Goal: Task Accomplishment & Management: Complete application form

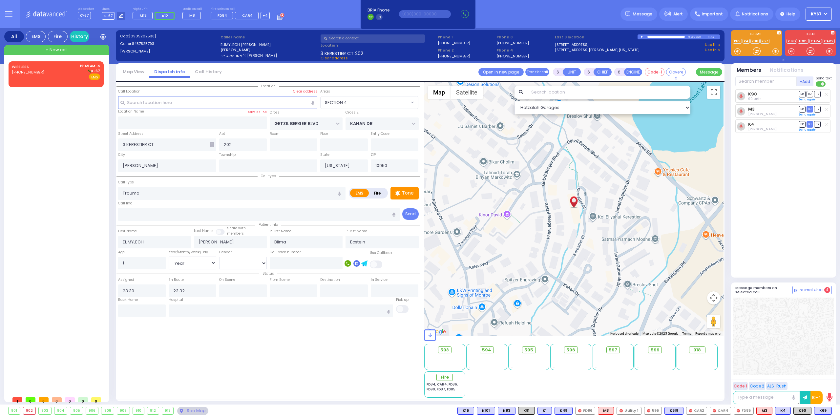
select select "SECTION 4"
select select "Year"
select select "[DEMOGRAPHIC_DATA]"
click at [39, 71] on span "(347) 282-8363" at bounding box center [28, 72] width 32 height 5
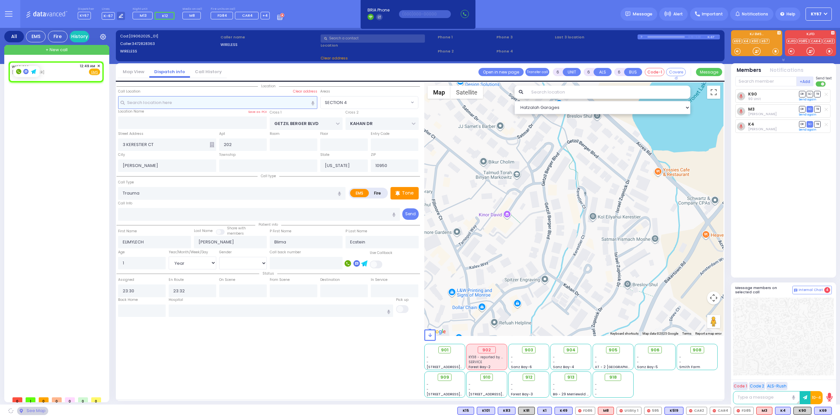
type input "2"
type input "1"
select select
radio input "true"
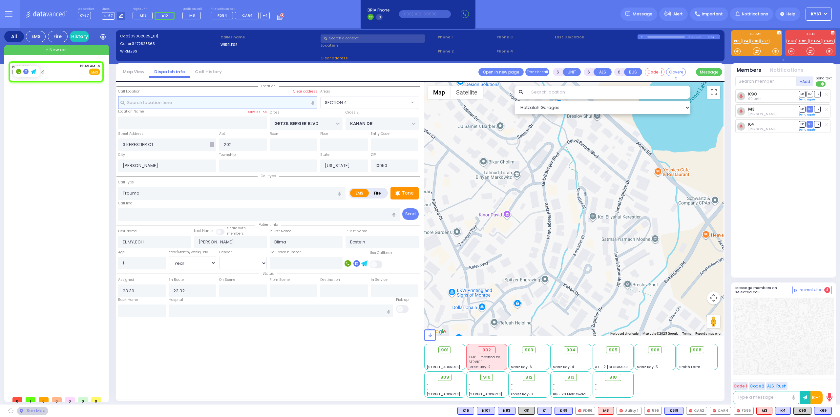
select select
type input "00:49"
select select "Hatzalah Garages"
select select
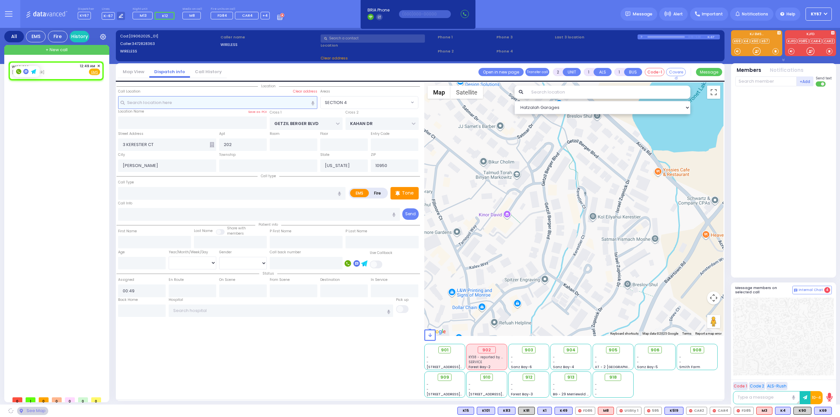
radio input "true"
select select
select select "Hatzalah Garages"
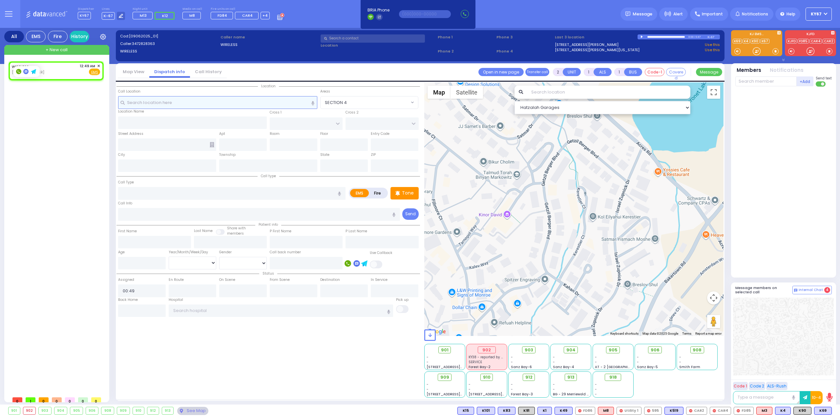
click at [231, 102] on input "text" at bounding box center [218, 102] width 200 height 12
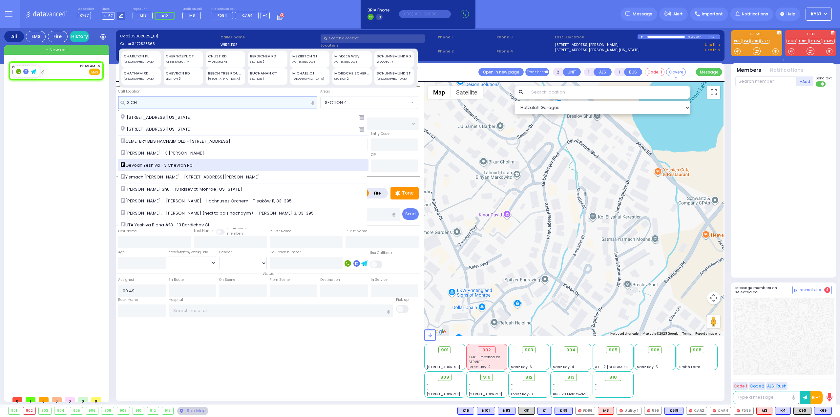
type input "3 CH"
click at [169, 166] on span "Gevoah Yeshiva - 3 Chevron Rd" at bounding box center [158, 165] width 74 height 7
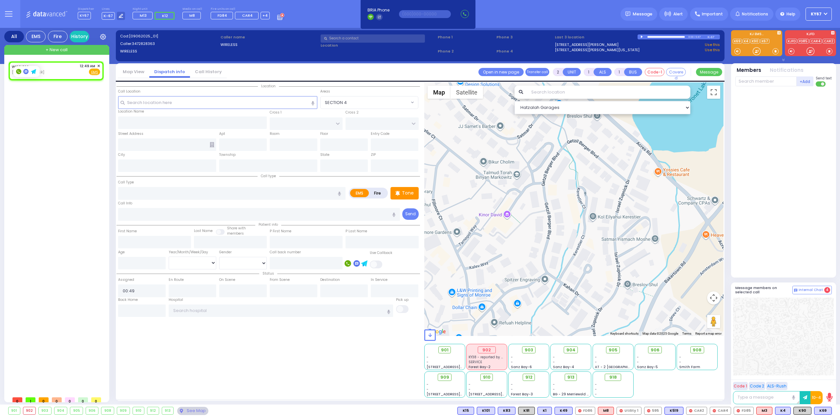
select select
radio input "true"
select select
select select "Hatzalah Garages"
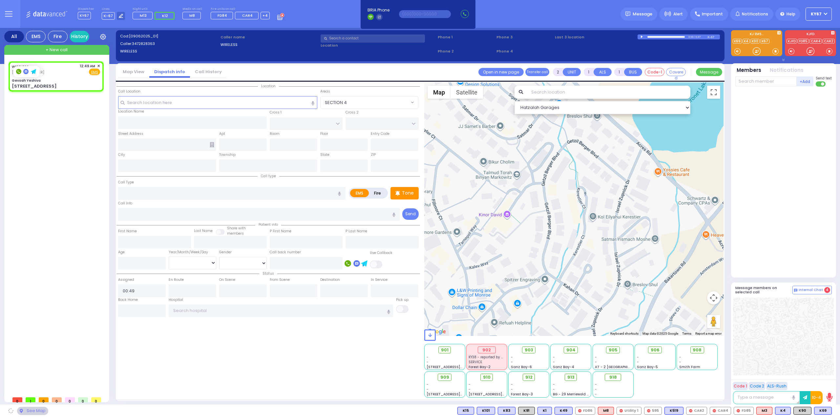
type input "Gevoah Yeshiva"
type input "[GEOGRAPHIC_DATA]"
type input "[STREET_ADDRESS]"
type input "Monroe"
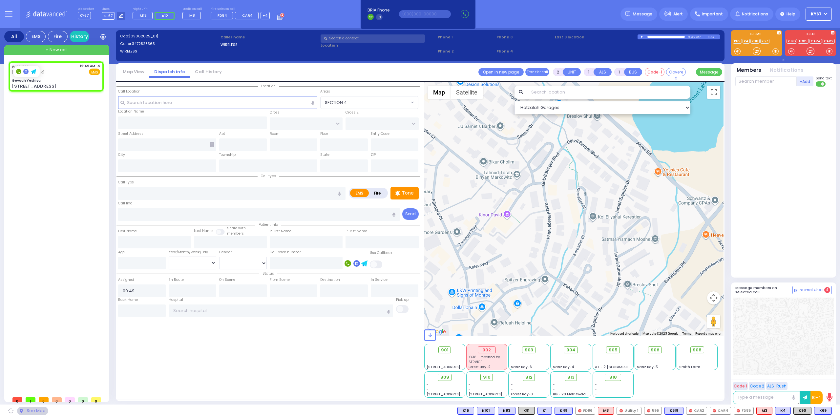
type input "[US_STATE]"
type input "10950"
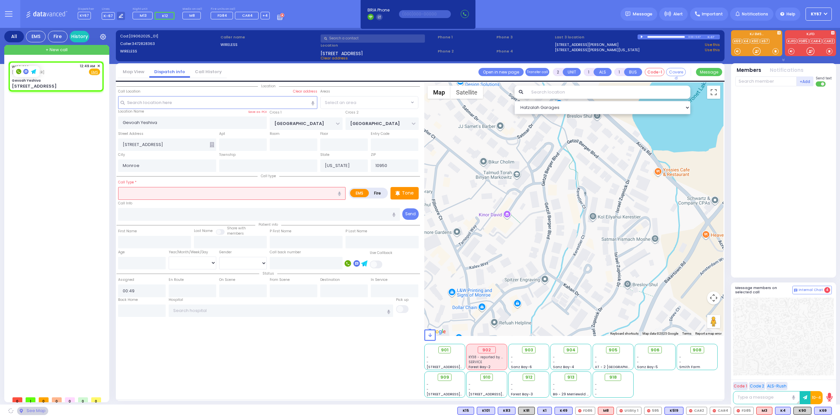
select select "SECTION 5"
click at [154, 193] on input "text" at bounding box center [231, 193] width 227 height 12
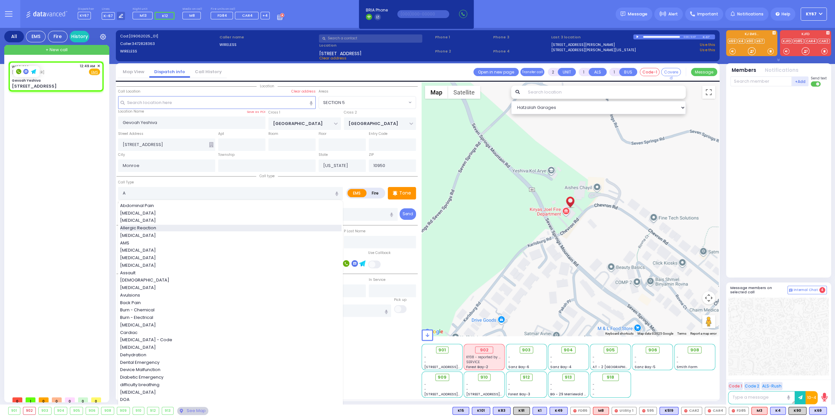
click at [149, 227] on span "Allergic Reaction" at bounding box center [139, 228] width 38 height 7
type input "Allergic Reaction"
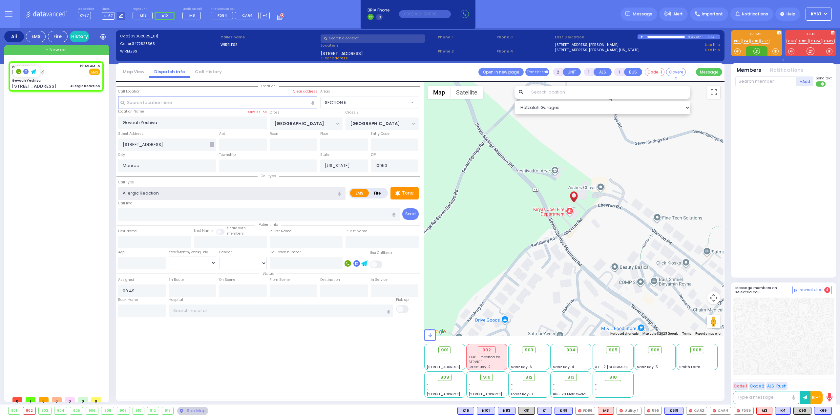
select select
radio input "true"
select select
select select "Hatzalah Garages"
select select "SECTION 5"
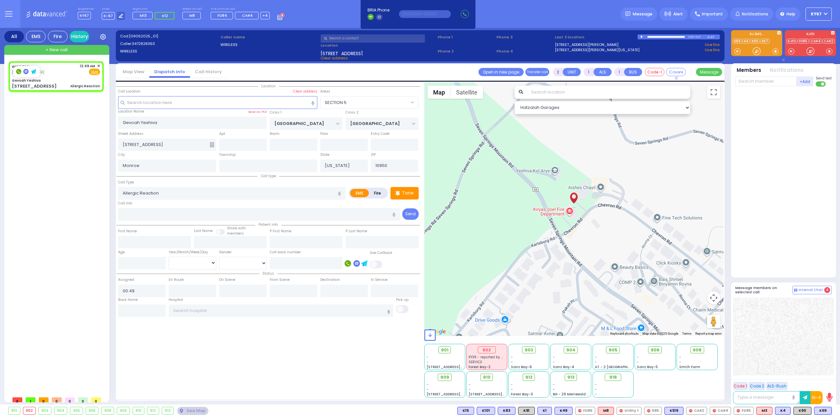
click at [802, 350] on div at bounding box center [783, 337] width 101 height 78
select select
radio input "true"
select select
select select "Hatzalah Garages"
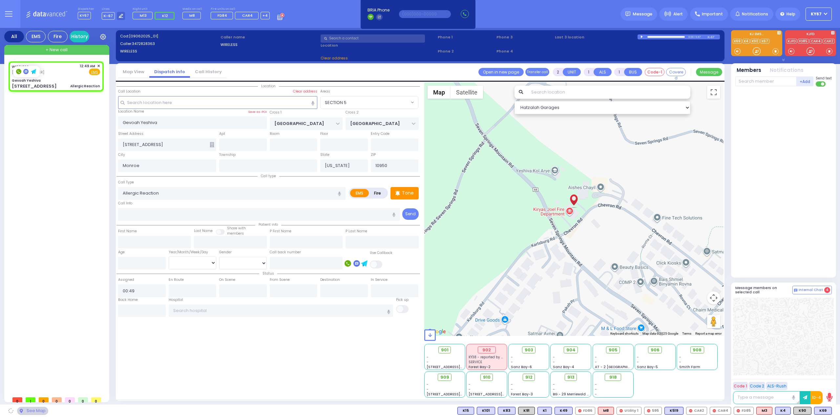
select select "SECTION 5"
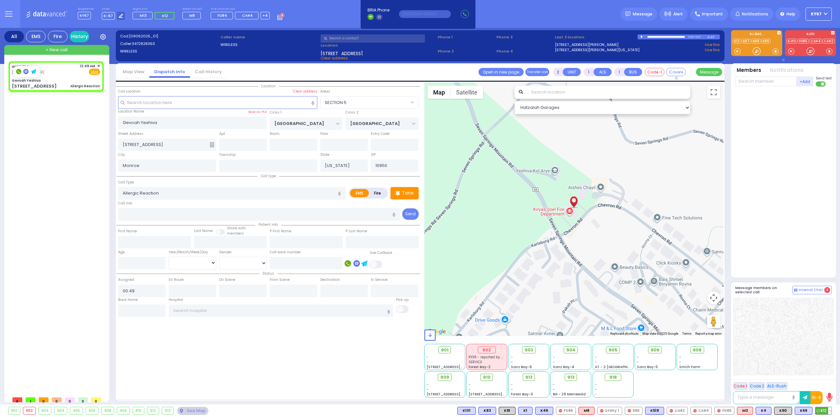
click at [825, 410] on span "K12" at bounding box center [824, 410] width 16 height 7
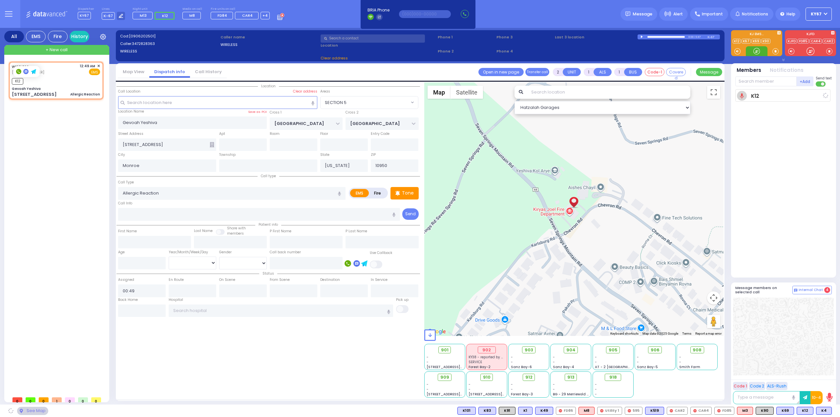
select select
radio input "true"
select select
type input "00:50"
select select "Hatzalah Garages"
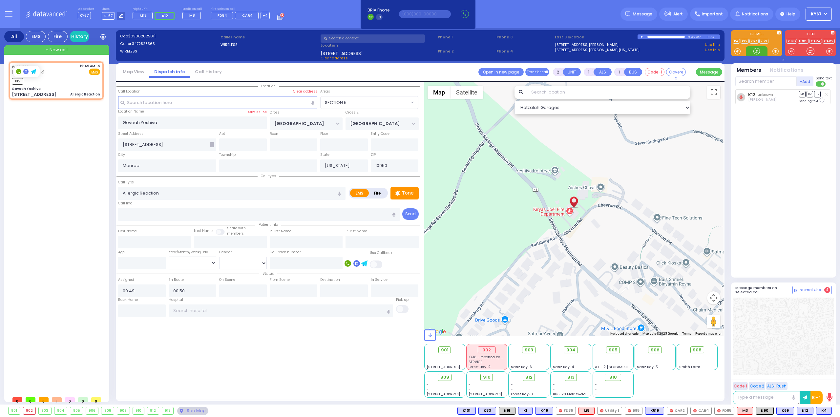
select select "SECTION 5"
drag, startPoint x: 822, startPoint y: 412, endPoint x: 821, endPoint y: 408, distance: 3.5
click at [822, 411] on span "K4" at bounding box center [824, 410] width 15 height 7
select select
radio input "true"
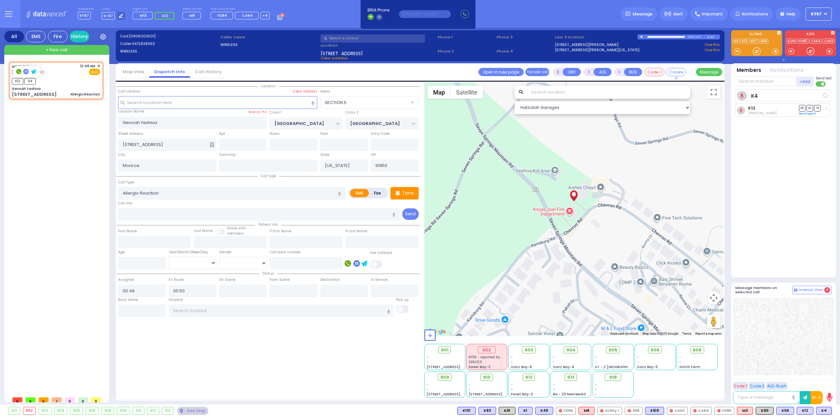
select select
select select "Hatzalah Garages"
select select "SECTION 5"
click at [771, 407] on span "K90" at bounding box center [764, 410] width 17 height 7
select select
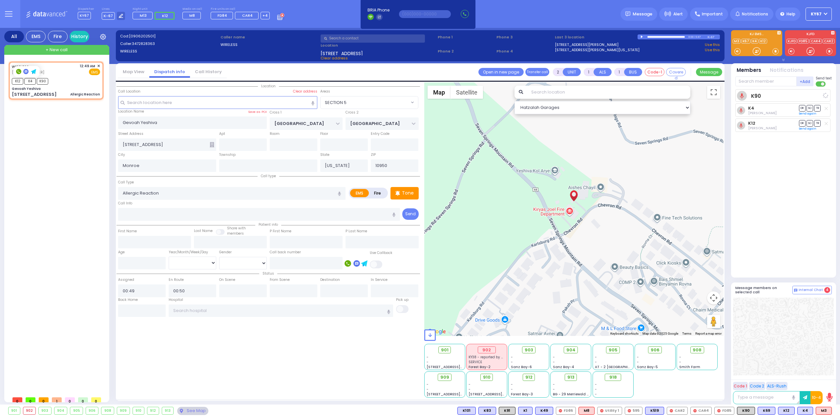
radio input "true"
select select
select select "Hatzalah Garages"
select select "SECTION 5"
click at [824, 411] on span "M3" at bounding box center [823, 410] width 15 height 7
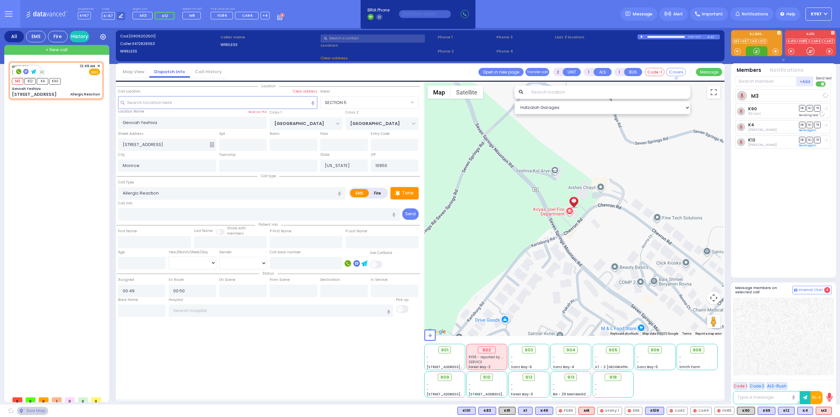
select select
radio input "true"
select select
select select "Hatzalah Garages"
select select "SECTION 5"
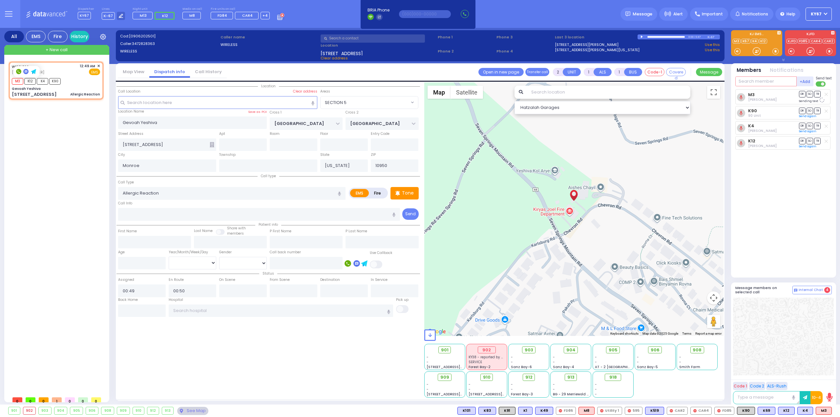
click at [754, 80] on input "text" at bounding box center [766, 81] width 61 height 10
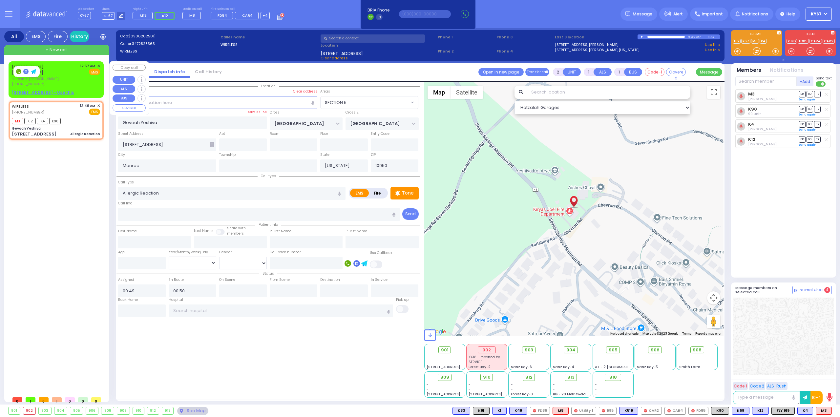
click at [68, 76] on div "ELYA STEINMETZ אלי' שטיינמעץ ר' יודא - ר' דוד פישער (845) 600-2222 12:57 AM ✕ F…" at bounding box center [56, 75] width 88 height 24
select select
radio input "true"
type input "ELYA"
type input "[PERSON_NAME]"
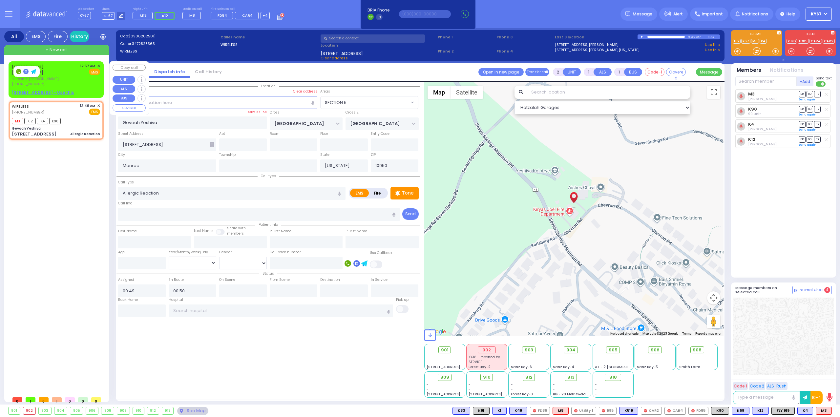
select select
type input "00:57"
select select "Hatzalah Garages"
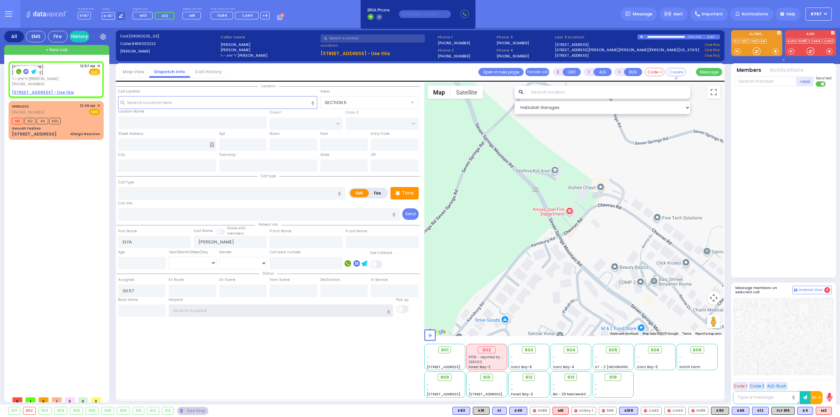
click at [198, 311] on input "text" at bounding box center [281, 311] width 225 height 12
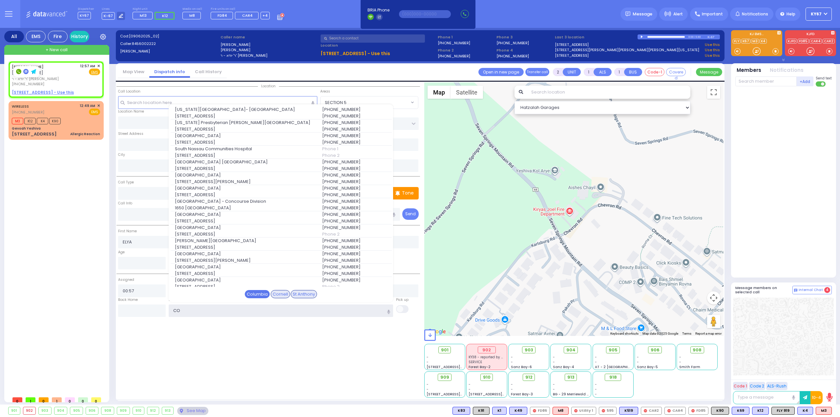
type input "CO"
click at [260, 290] on div "Columbia" at bounding box center [257, 294] width 25 height 9
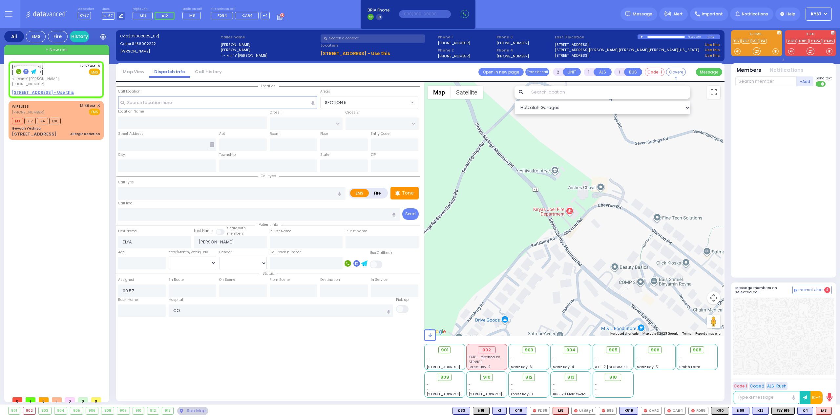
select select
radio input "true"
select select
type input "[US_STATE][GEOGRAPHIC_DATA]- [GEOGRAPHIC_DATA]"
select select "Hatzalah Garages"
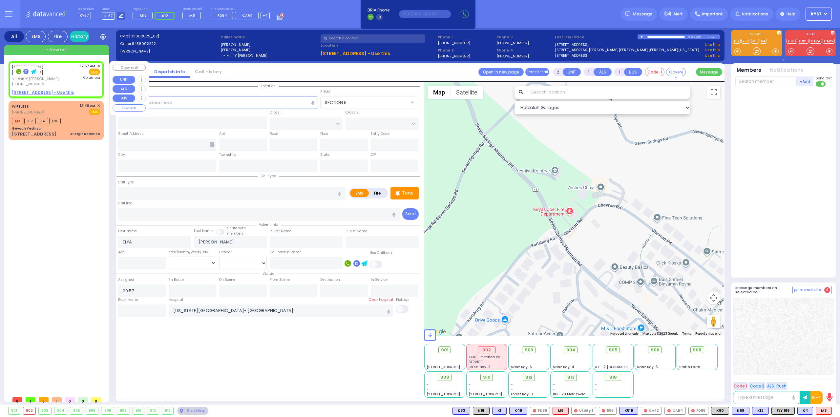
click at [41, 90] on u "115 FRANKLIN AVE - Use this" at bounding box center [43, 93] width 62 height 6
select select
radio input "true"
select select
select select "Hatzalah Garages"
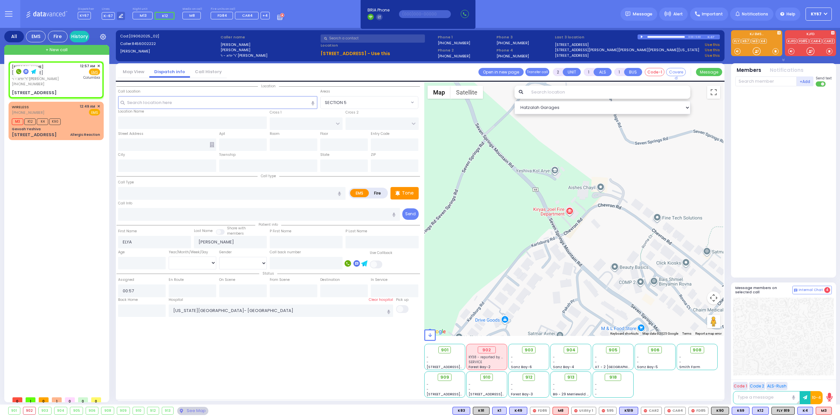
select select
radio input "true"
select select
select select "Hatzalah Garages"
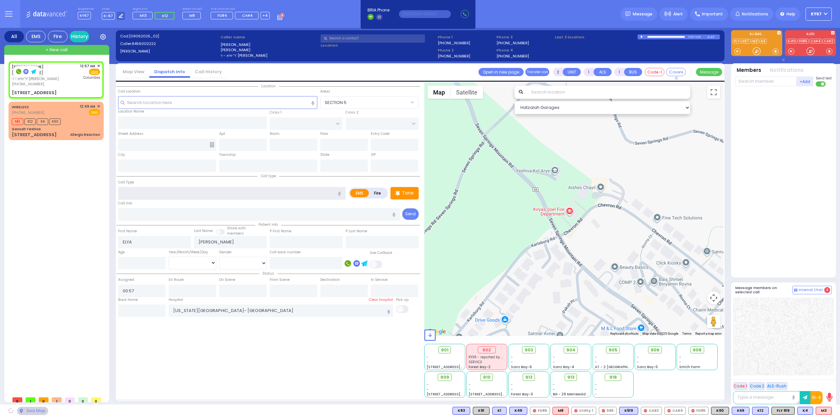
click at [179, 194] on input "text" at bounding box center [231, 193] width 227 height 12
type input "[GEOGRAPHIC_DATA]"
type input "SPRING ST"
type input "[STREET_ADDRESS]"
type input "Monroe"
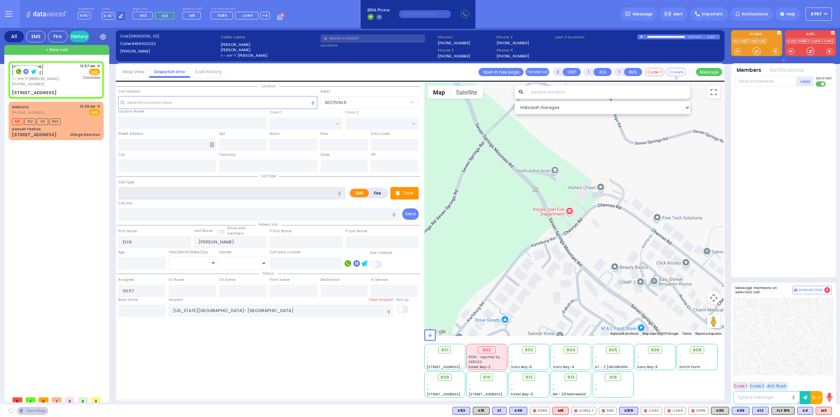
type input "[US_STATE]"
type input "10950"
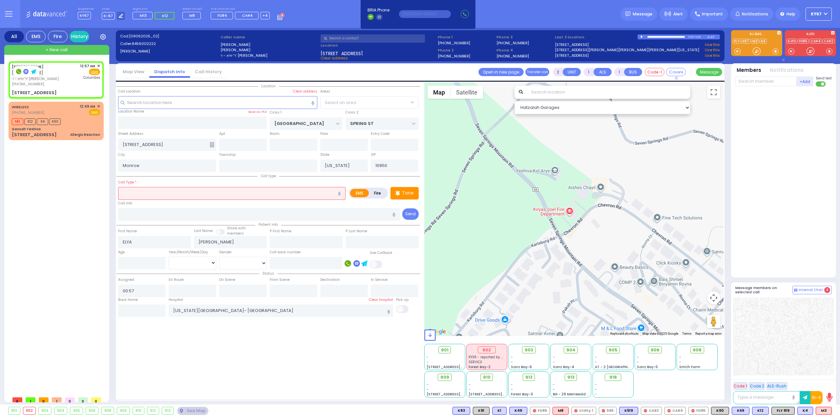
select select "MONROE"
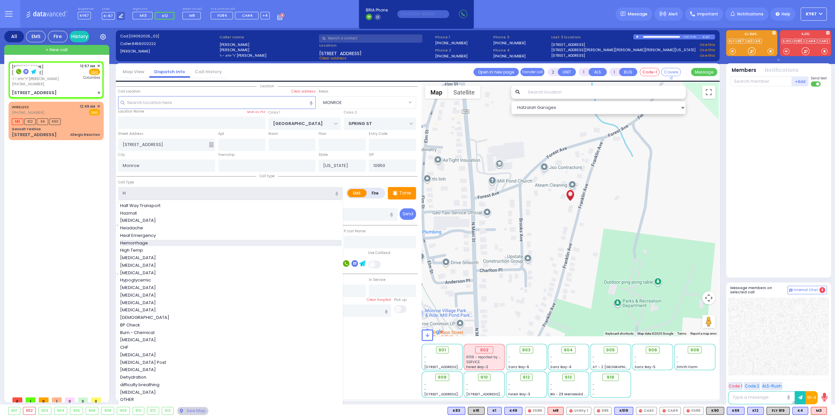
type input "H"
select select
radio input "true"
select select
select select "Hatzalah Garages"
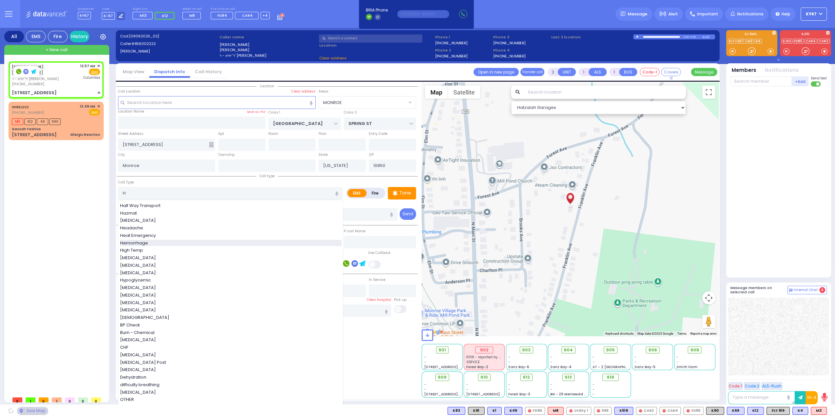
click at [146, 243] on span "Hemorrhage" at bounding box center [135, 243] width 30 height 7
type input "Hemorrhage"
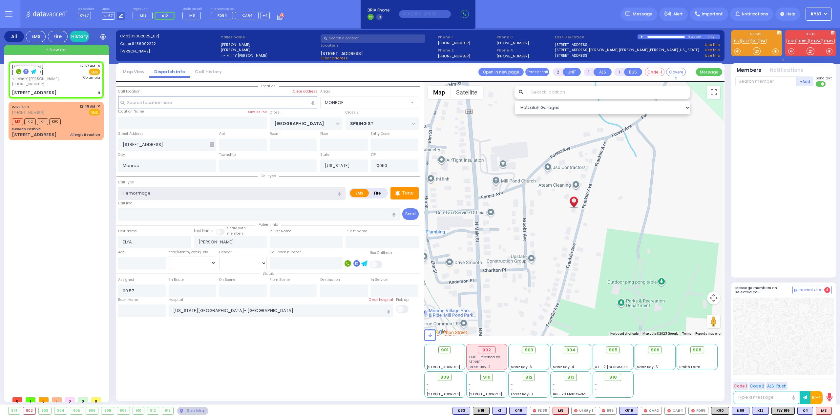
select select "MONROE"
select select
radio input "true"
select select
select select "Hatzalah Garages"
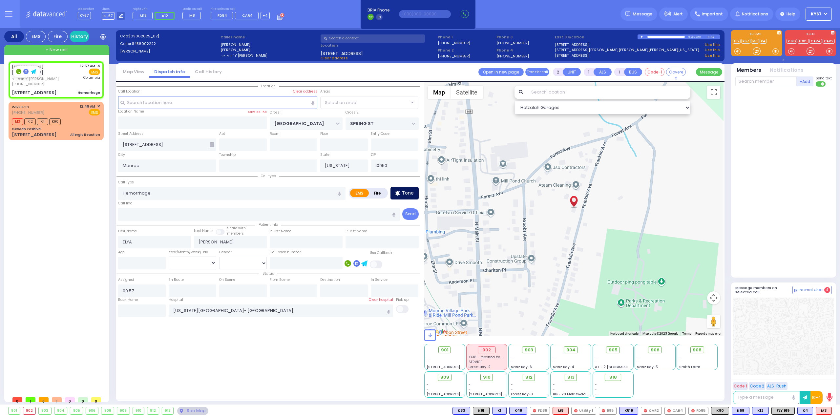
select select "MONROE"
select select
radio input "true"
select select
select select "Hatzalah Garages"
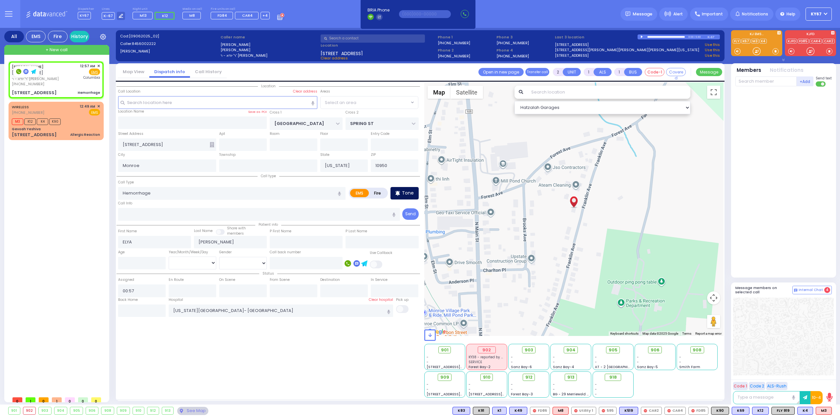
click at [408, 191] on p "Tone" at bounding box center [408, 193] width 12 height 7
select select "MONROE"
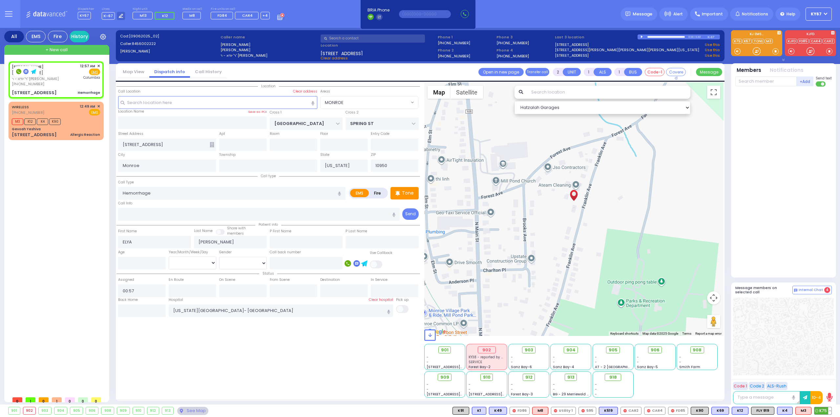
drag, startPoint x: 822, startPoint y: 413, endPoint x: 806, endPoint y: 361, distance: 54.6
click at [822, 412] on span "K75" at bounding box center [823, 410] width 17 height 7
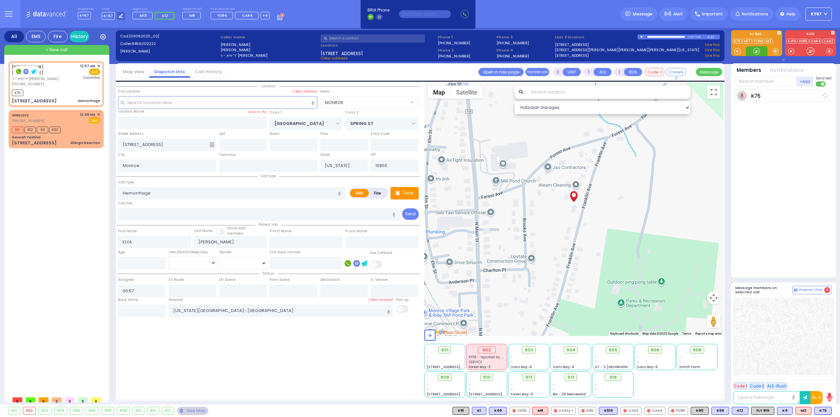
select select
radio input "true"
select select
type input "00:58"
select select "Hatzalah Garages"
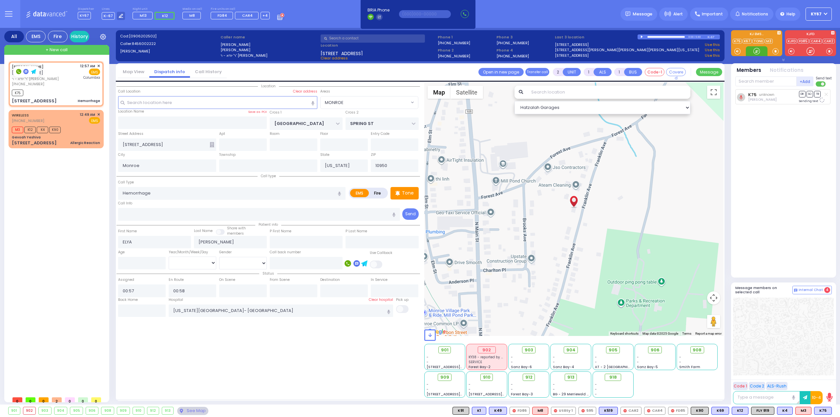
select select "MONROE"
click at [85, 89] on div "K75" at bounding box center [56, 92] width 88 height 8
select select
radio input "true"
select select
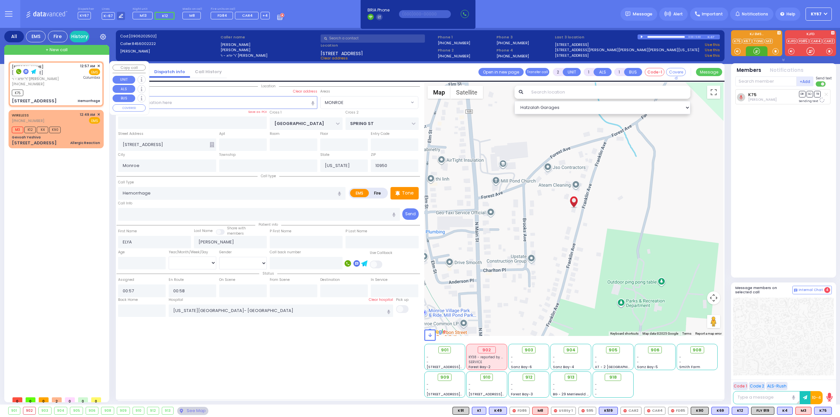
select select "Hatzalah Garages"
select select "MONROE"
click at [24, 72] on rect at bounding box center [25, 71] width 5 height 5
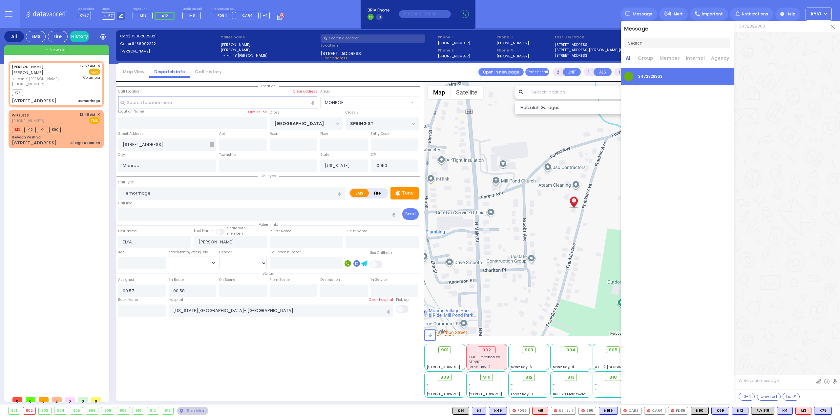
click at [833, 27] on img at bounding box center [833, 27] width 4 height 4
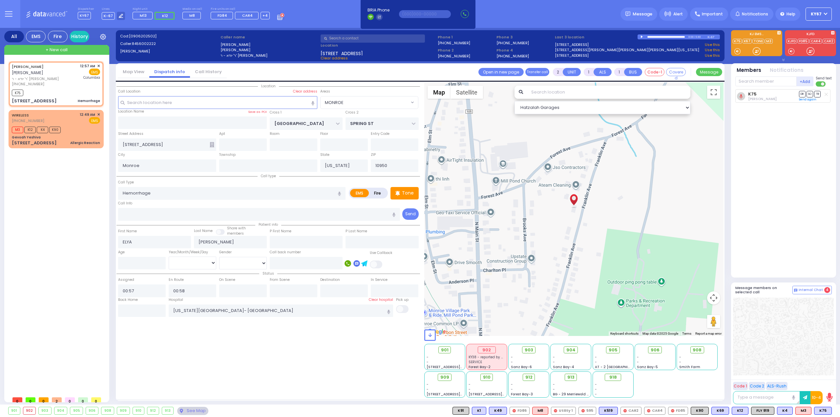
click at [564, 8] on div "Dispatcher KY67 shift has started. Are you ? Lines K-67" at bounding box center [420, 14] width 840 height 28
click at [822, 411] on span "M8" at bounding box center [823, 410] width 15 height 7
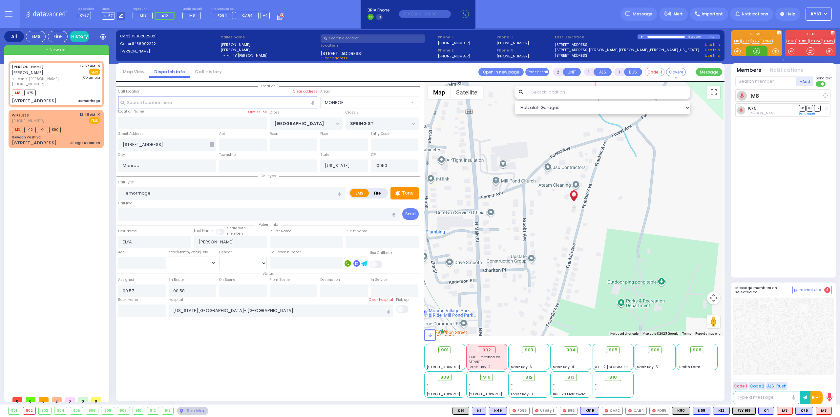
select select
radio input "true"
select select
select select "Hatzalah Garages"
select select "MONROE"
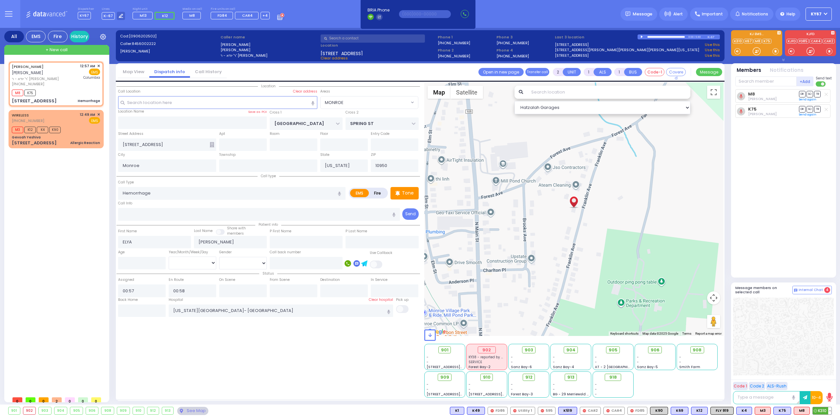
click at [825, 410] on span "K310" at bounding box center [822, 410] width 19 height 7
select select
radio input "true"
select select
select select "Hatzalah Garages"
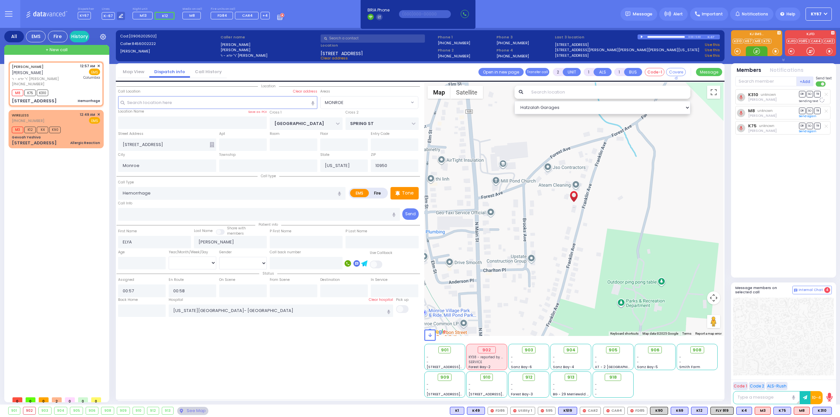
select select "MONROE"
click at [700, 350] on span "908" at bounding box center [700, 350] width 9 height 7
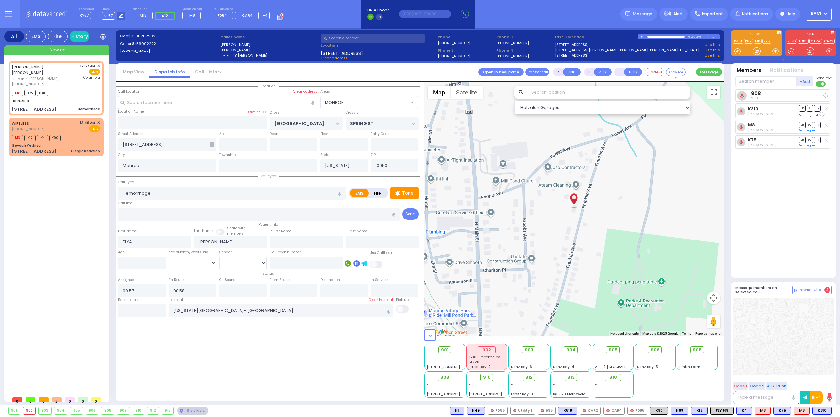
select select
radio input "true"
select select
select select "Hatzalah Garages"
select select "MONROE"
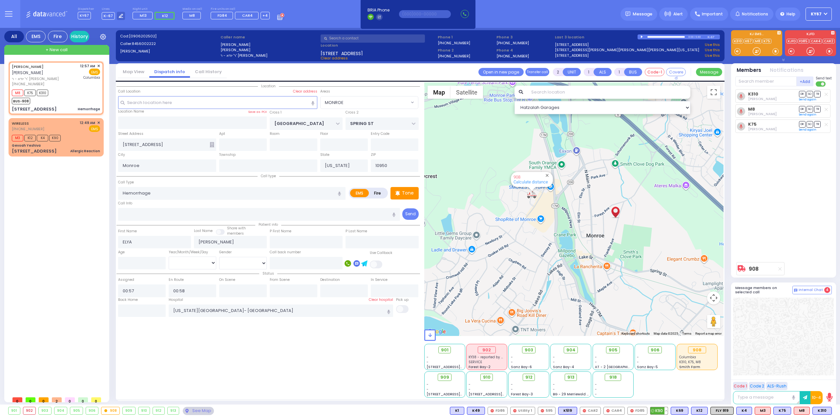
click at [667, 411] on span "K90" at bounding box center [659, 410] width 17 height 7
select select
radio input "true"
select select
select select "Hatzalah Garages"
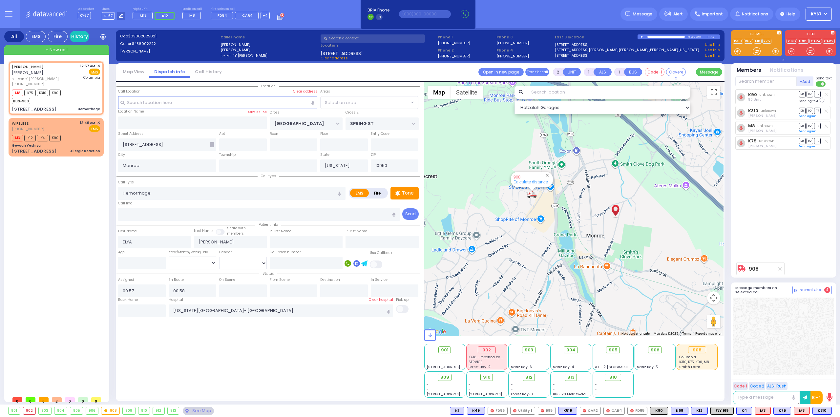
select select "MONROE"
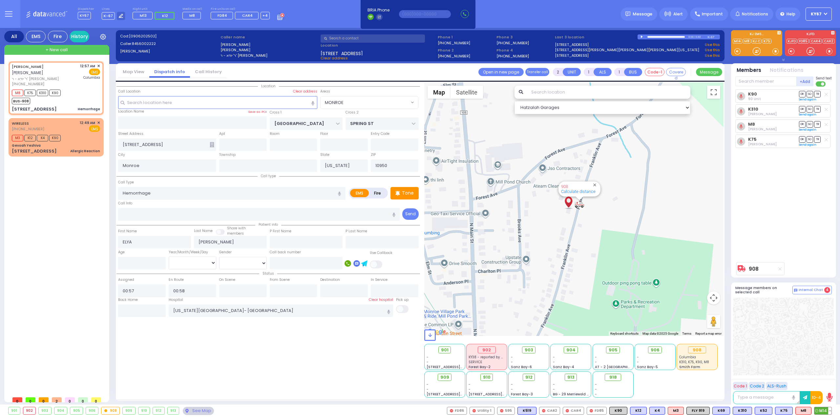
click at [823, 413] on span "M14" at bounding box center [823, 410] width 17 height 7
select select
radio input "true"
select select
select select "Hatzalah Garages"
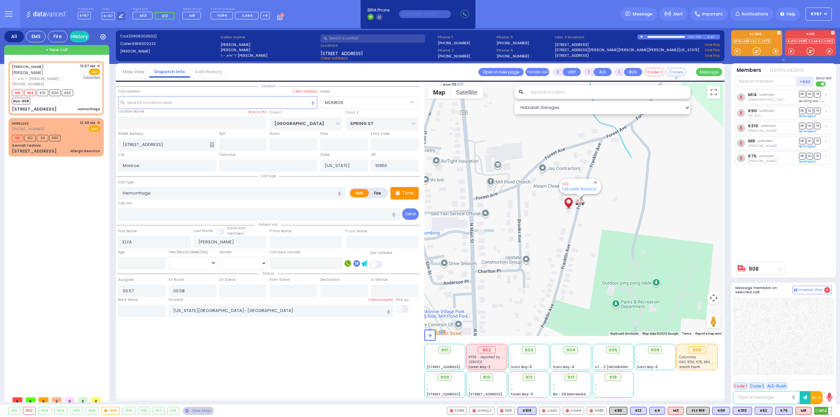
select select "MONROE"
click at [29, 202] on div "ELYA STEINMETZ אלי' שטיינמעץ ר' יודא - ר' דוד פישער (845) 600-2222 12:57 AM ✕ M…" at bounding box center [58, 227] width 98 height 332
click at [78, 133] on div "M3 K12 K4 K90" at bounding box center [56, 137] width 88 height 8
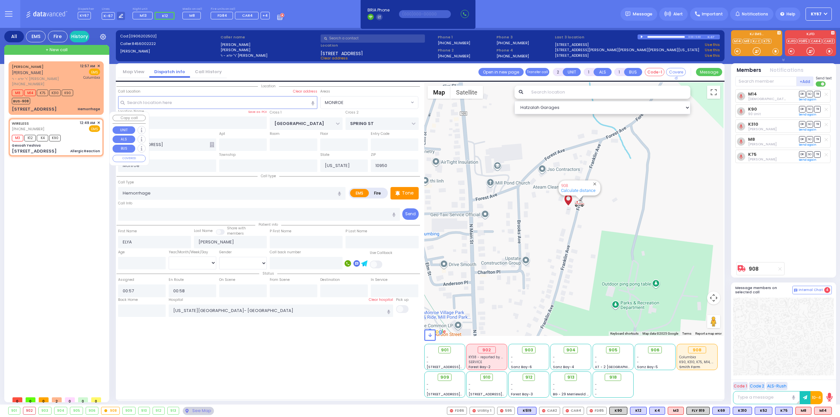
select select
type input "Allergic Reaction"
radio input "true"
select select
type input "00:49"
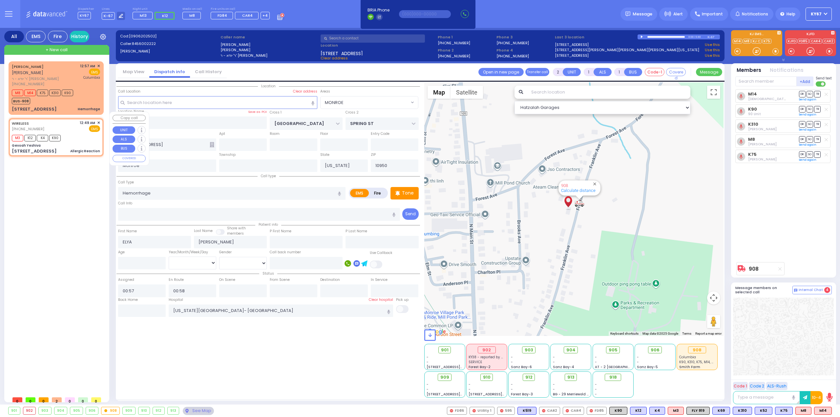
type input "00:50"
select select "Hatzalah Garages"
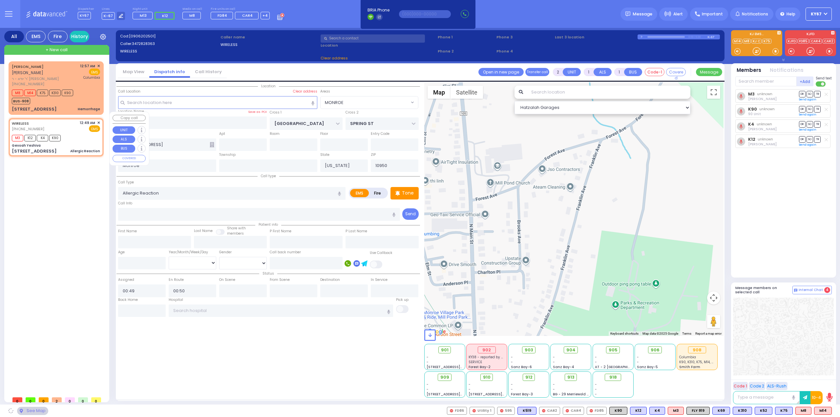
type input "Gevoah Yeshiva"
type input "[GEOGRAPHIC_DATA]"
type input "[STREET_ADDRESS]"
select select "SECTION 5"
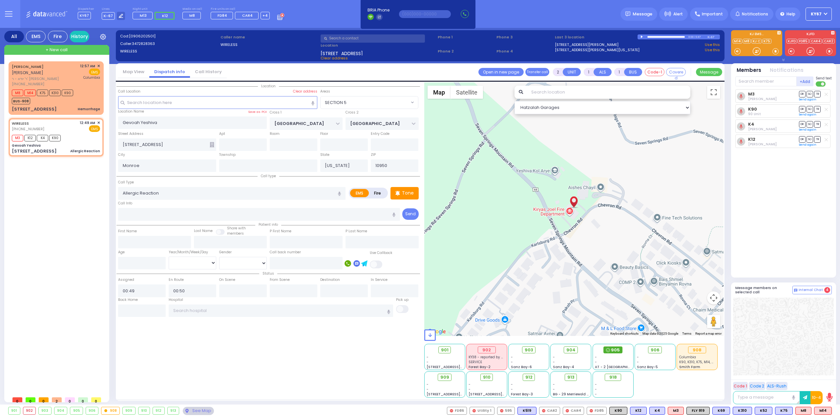
click at [618, 348] on span "905" at bounding box center [615, 350] width 9 height 7
select select
radio input "true"
select select
select select "Hatzalah Garages"
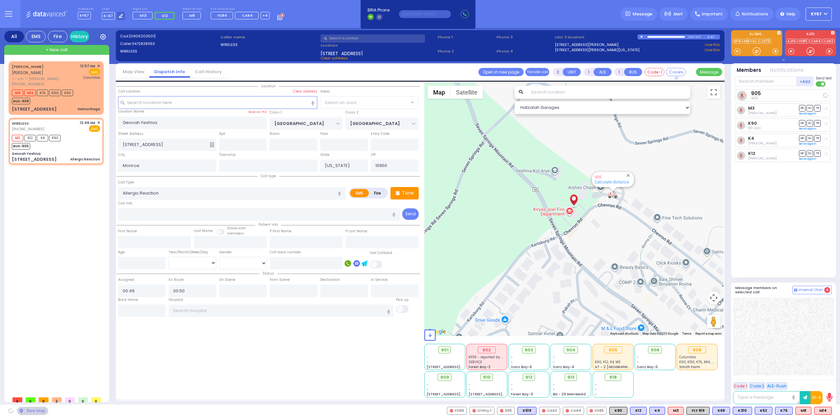
select select "SECTION 5"
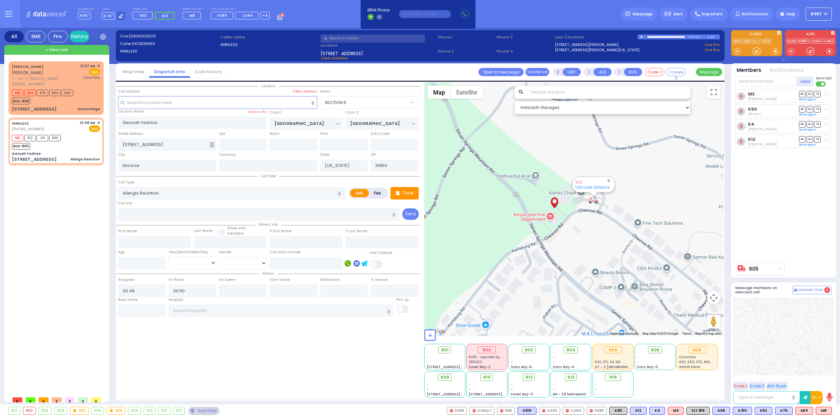
click at [54, 221] on div "ELYA STEINMETZ אלי' שטיינמעץ ר' יודא - ר' דוד פישער (845) 600-2222 12:57 AM ✕ M…" at bounding box center [58, 227] width 98 height 332
click at [823, 413] on span "K8" at bounding box center [824, 410] width 15 height 7
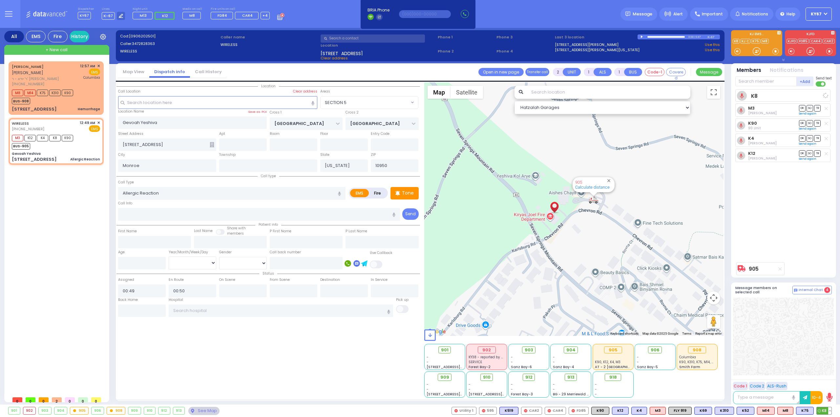
select select
radio input "true"
select select
select select "Hatzalah Garages"
select select "SECTION 5"
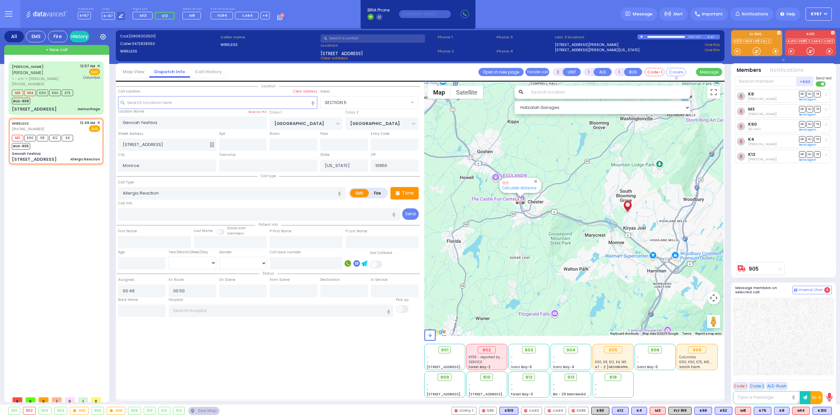
type input "6"
select select
radio input "true"
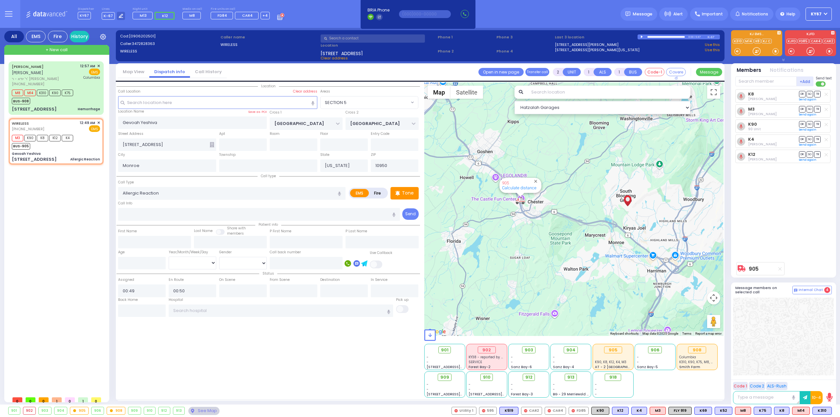
type input "Unknown"
select select "Year"
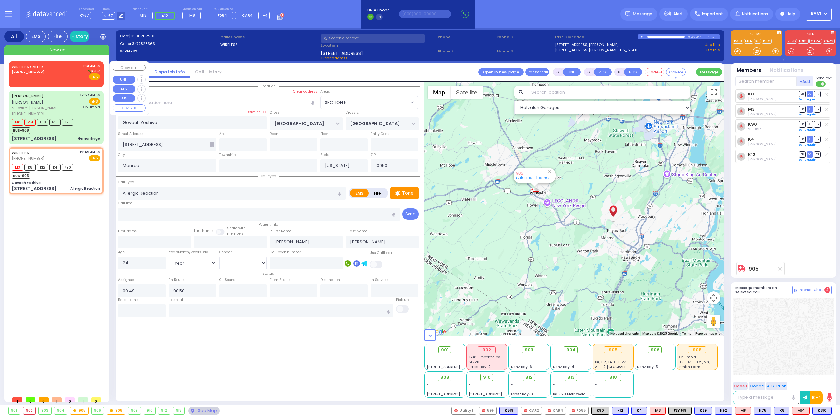
click at [45, 73] on div "WIRELESS CALLER (845) 262-9284 1:34 AM ✕ K-67" at bounding box center [56, 71] width 88 height 17
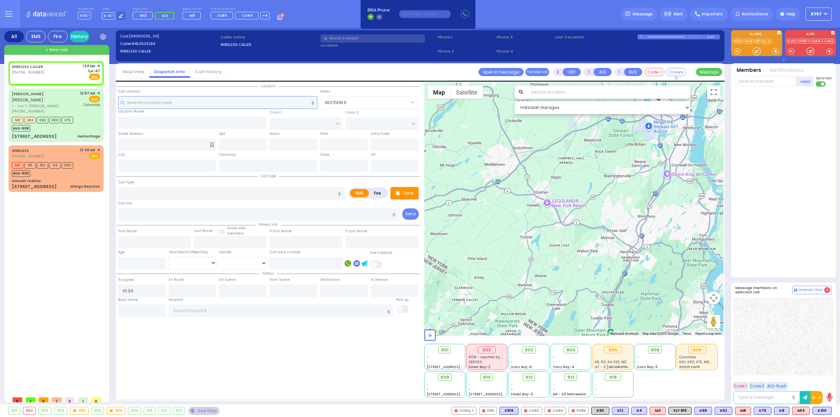
click at [206, 102] on input "text" at bounding box center [218, 102] width 200 height 12
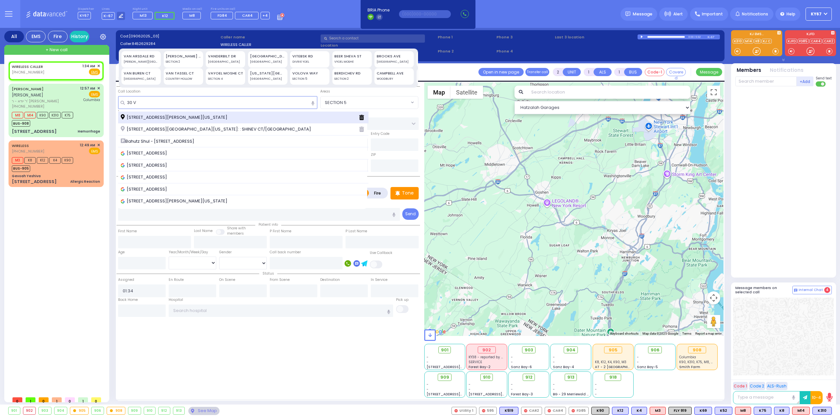
click at [168, 118] on span "30 Van Buren Drive Kiryas Joel New York 10950" at bounding box center [175, 117] width 109 height 7
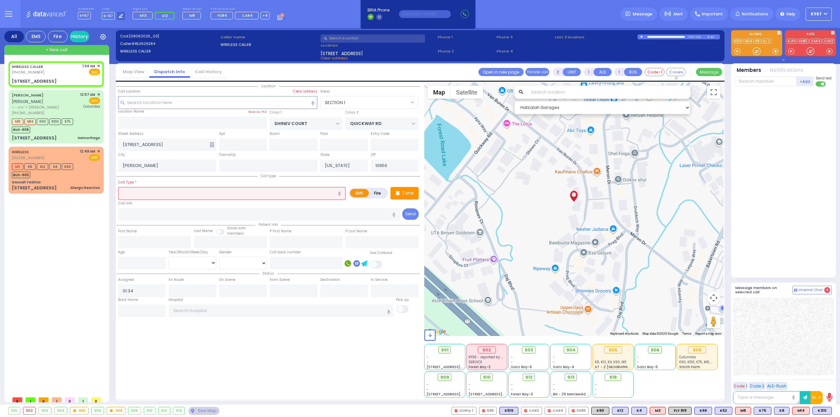
click at [228, 193] on input "text" at bounding box center [231, 193] width 227 height 12
select select "SECTION 1"
select select
click at [230, 145] on input "text" at bounding box center [243, 145] width 48 height 12
select select
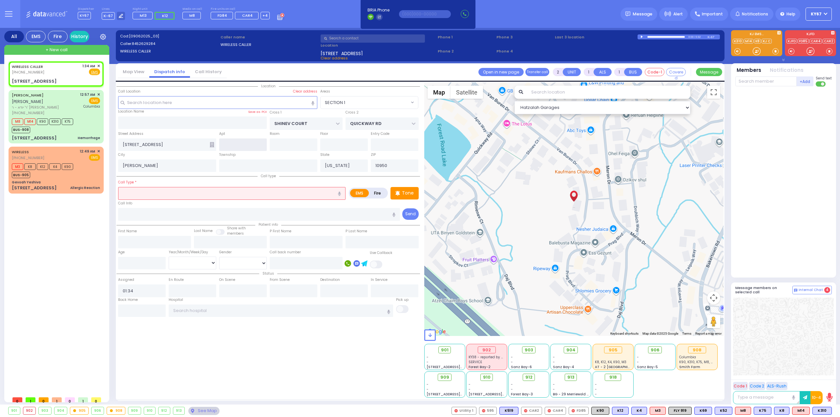
radio input "true"
select select
select select "Hatzalah Garages"
select select "SECTION 1"
type input "LEFT SIED"
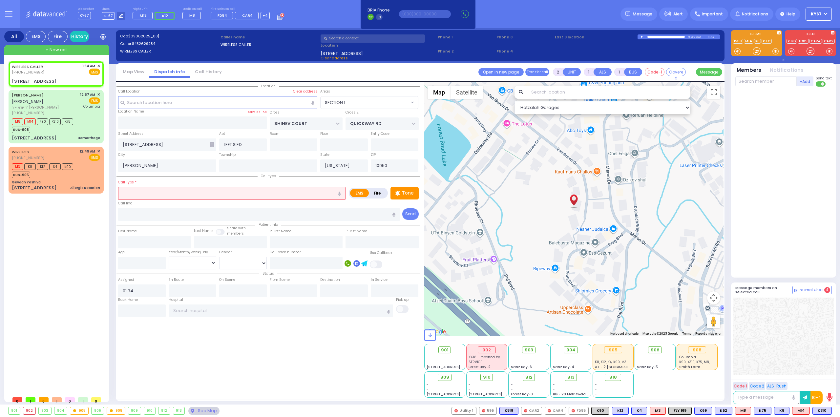
click at [240, 190] on input "text" at bounding box center [231, 193] width 227 height 12
select select
radio input "true"
select select
select select "Hatzalah Garages"
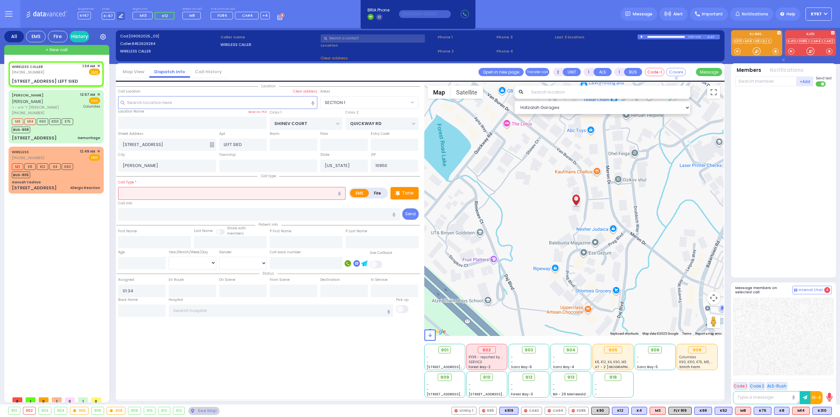
type input "[STREET_ADDRESS] LEFT SIED"
select select "SECTION 1"
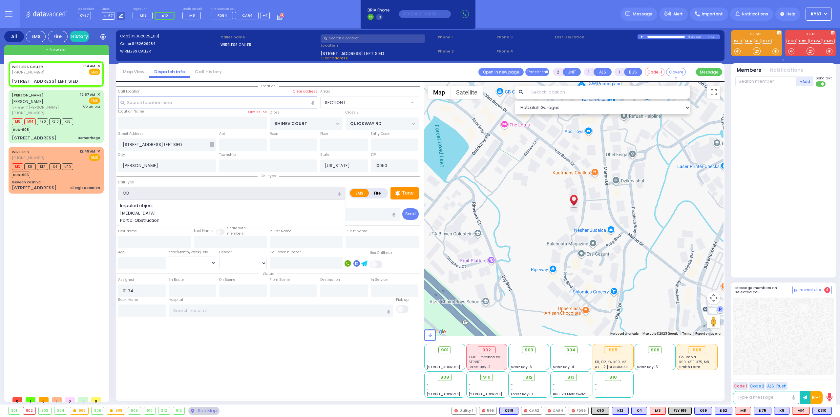
type input "OB"
click at [253, 352] on div "Location" at bounding box center [269, 239] width 304 height 315
select select
radio input "true"
select select
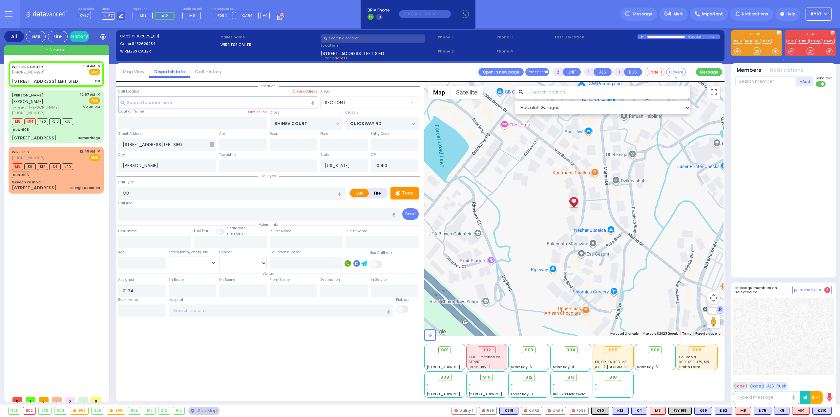
select select "Hatzalah Garages"
select select "SECTION 1"
click at [824, 411] on span "M11" at bounding box center [824, 410] width 16 height 7
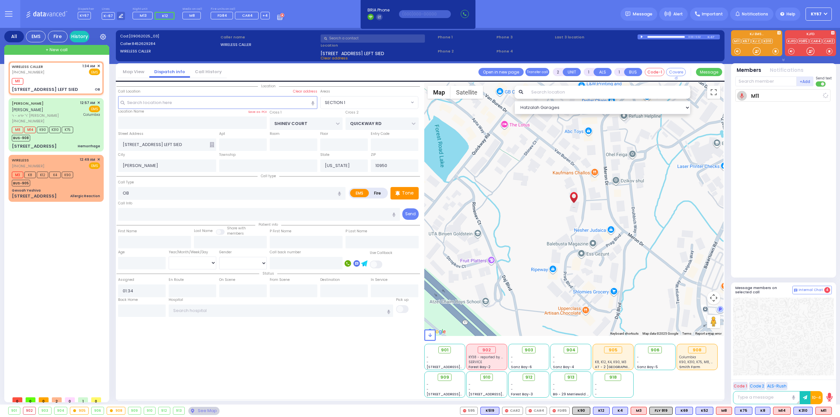
select select
radio input "true"
select select
type input "01:35"
select select "Hatzalah Garages"
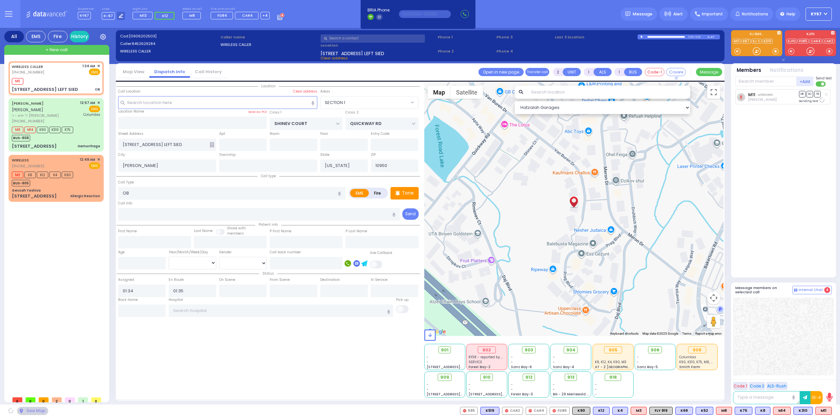
select select "SECTION 1"
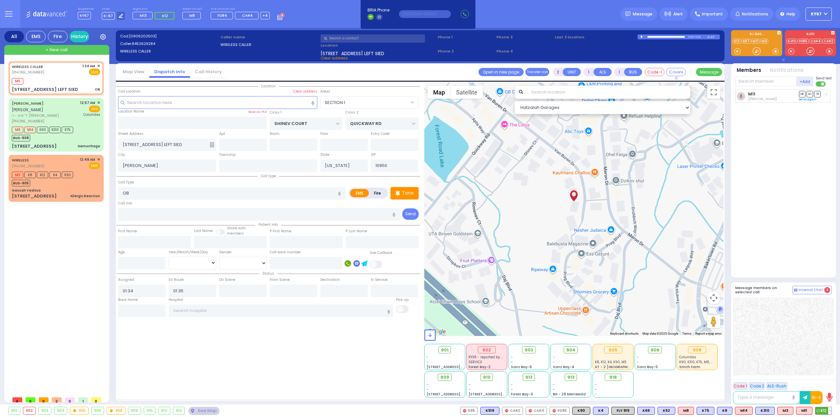
click at [821, 411] on span "K12" at bounding box center [824, 410] width 16 height 7
select select
radio input "true"
select select
select select "Hatzalah Garages"
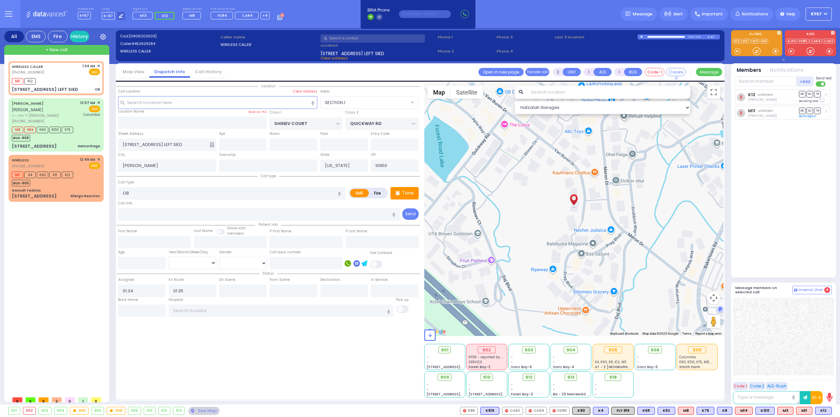
select select "SECTION 1"
click at [194, 307] on input "text" at bounding box center [281, 311] width 225 height 12
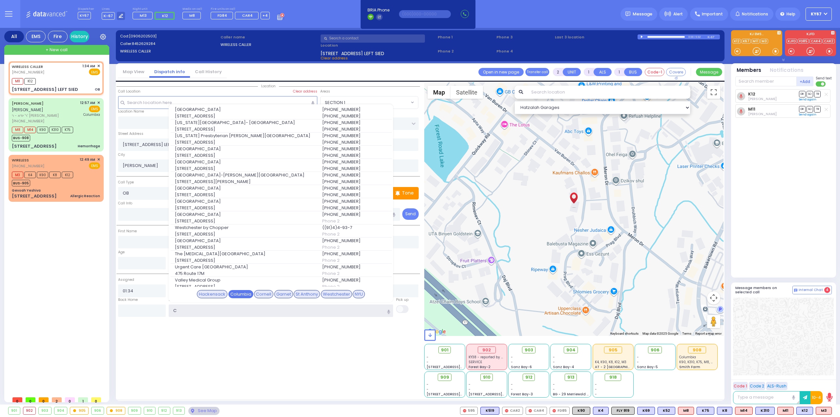
type input "C"
click at [248, 294] on div "Columbia" at bounding box center [240, 294] width 25 height 9
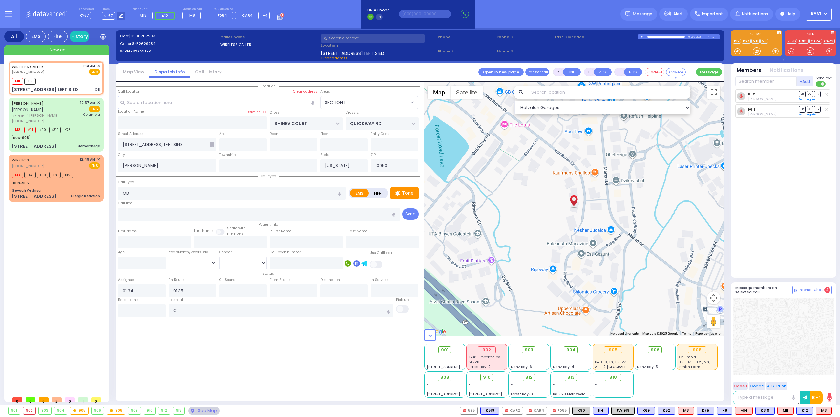
select select
radio input "true"
select select
type input "[US_STATE][GEOGRAPHIC_DATA]- [GEOGRAPHIC_DATA]"
select select "Hatzalah Garages"
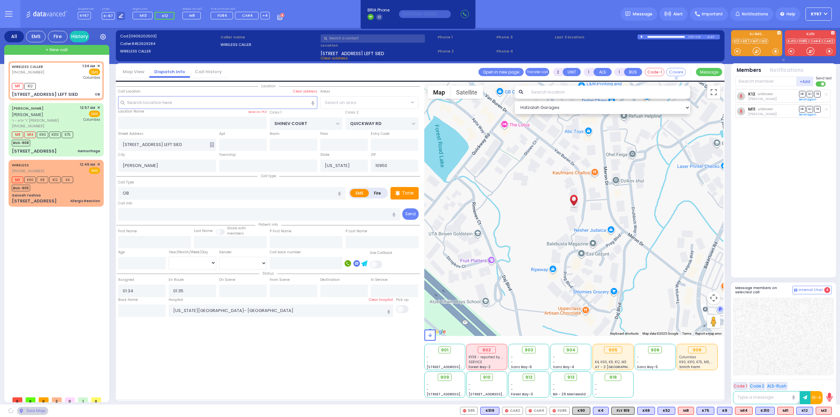
select select "SECTION 1"
click at [823, 413] on span "M3" at bounding box center [823, 410] width 15 height 7
select select
radio input "true"
select select
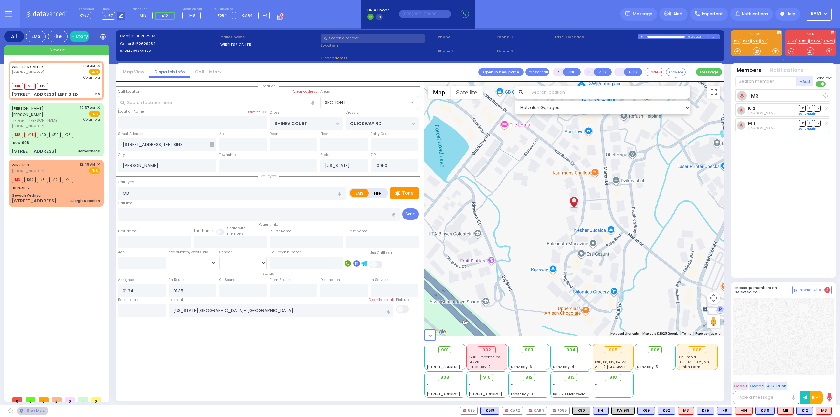
select select "Hatzalah Garages"
select select "SECTION 1"
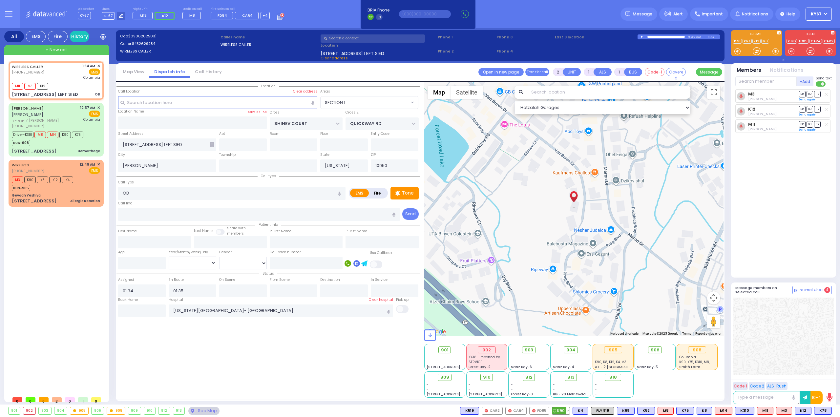
click at [567, 411] on span "K90" at bounding box center [560, 410] width 17 height 7
select select
radio input "true"
select select
click at [821, 409] on span "K78" at bounding box center [823, 410] width 17 height 7
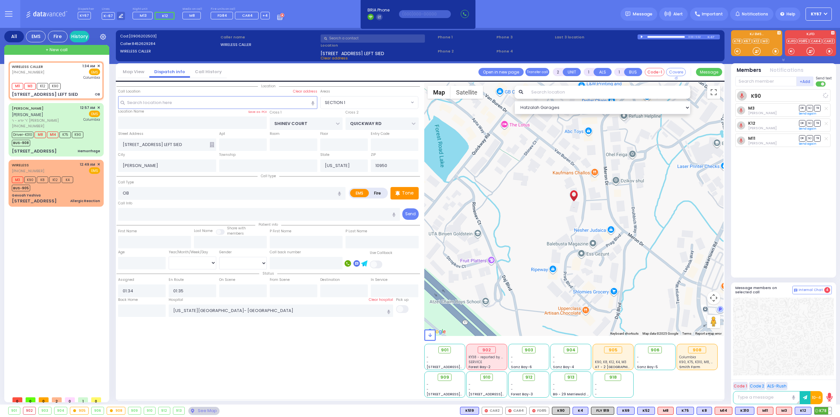
select select "Hatzalah Garages"
select select "SECTION 1"
select select
radio input "true"
select select
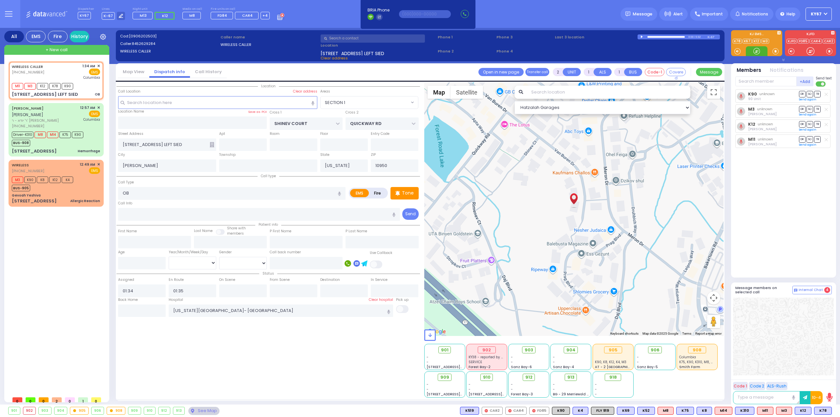
select select "Hatzalah Garages"
select select "SECTION 1"
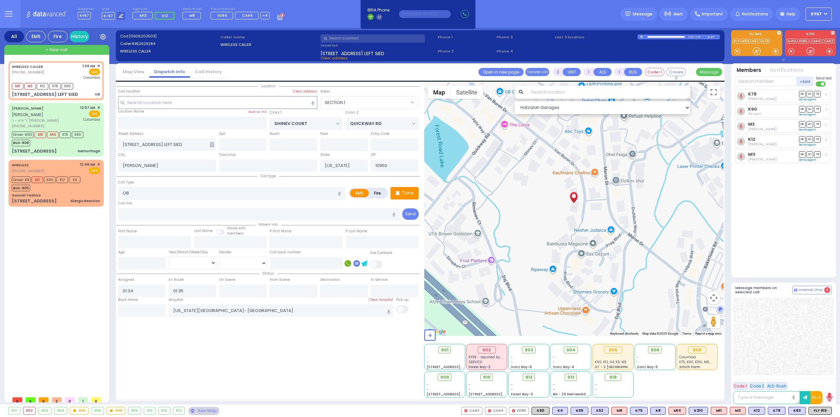
click at [226, 358] on div "Location" at bounding box center [269, 239] width 304 height 315
click at [529, 349] on span "903" at bounding box center [531, 350] width 9 height 7
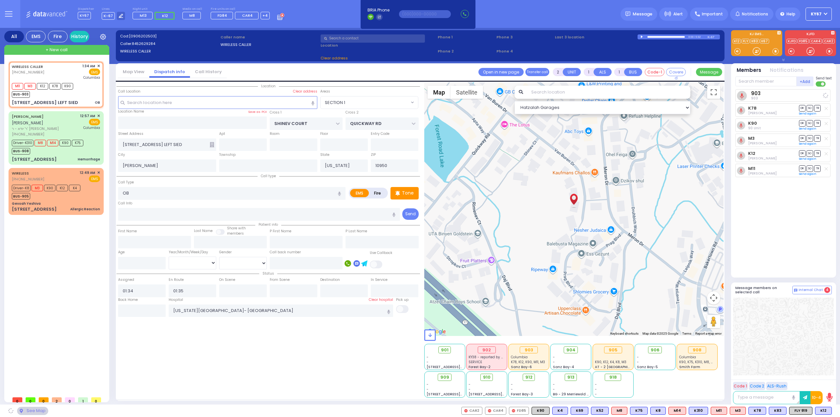
select select
radio input "true"
select select
select select "Hatzalah Garages"
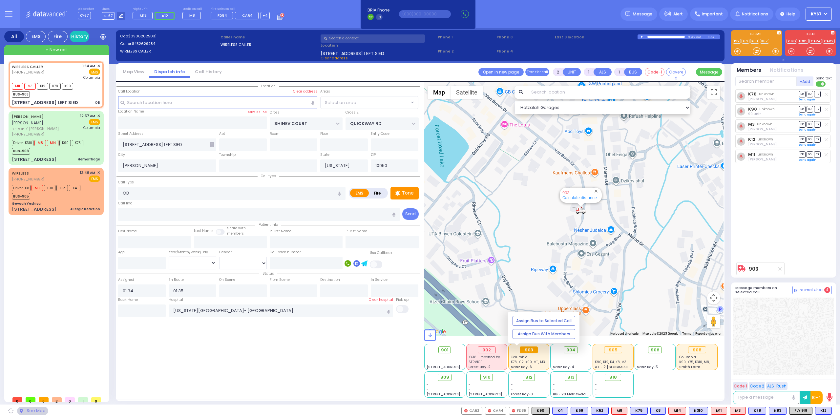
select select "SECTION 1"
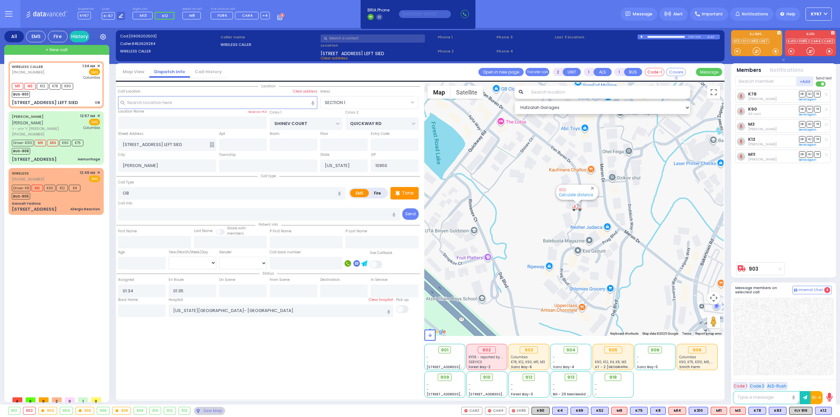
click at [321, 364] on div "Location" at bounding box center [269, 239] width 304 height 315
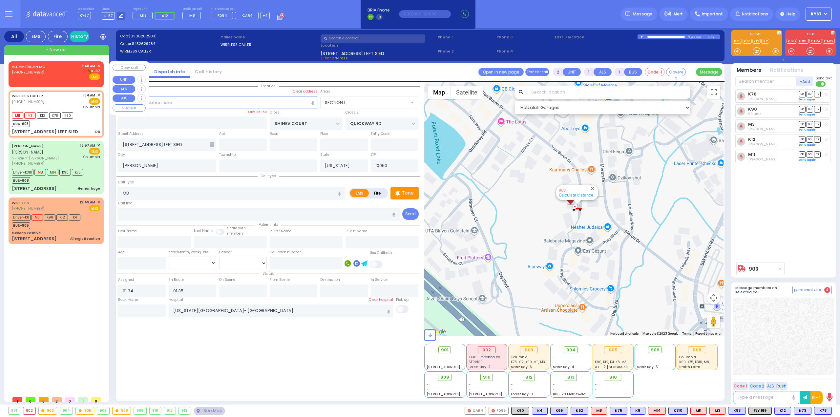
click at [43, 74] on div "[PHONE_NUMBER]" at bounding box center [30, 73] width 36 height 6
select select
radio input "true"
select select
type input "01:48"
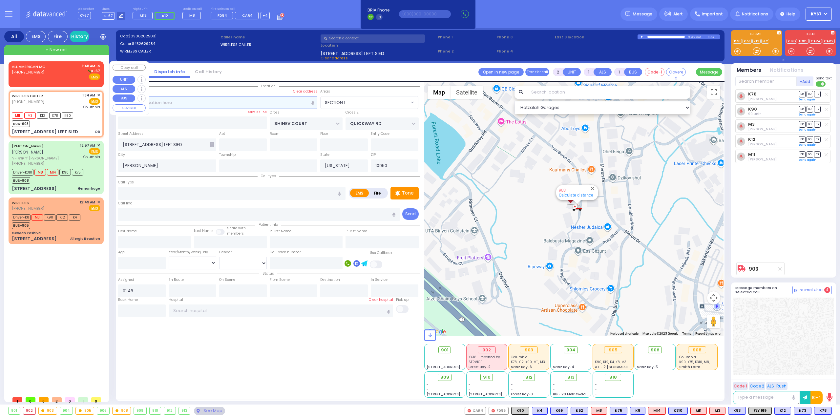
select select "Hatzalah Garages"
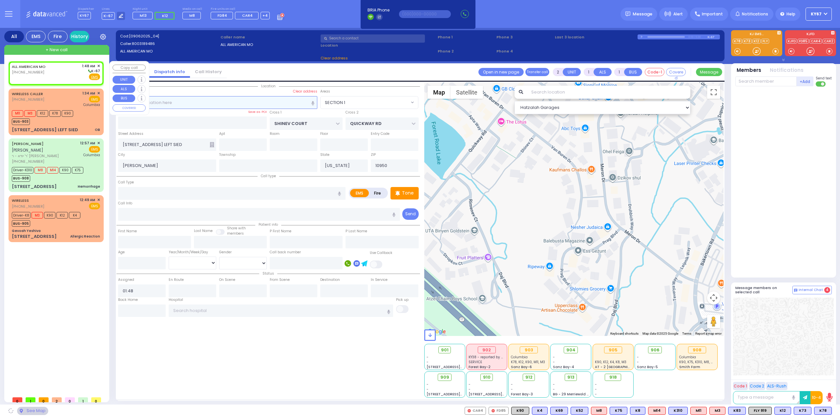
select select
radio input "true"
select select
select select "Hatzalah Garages"
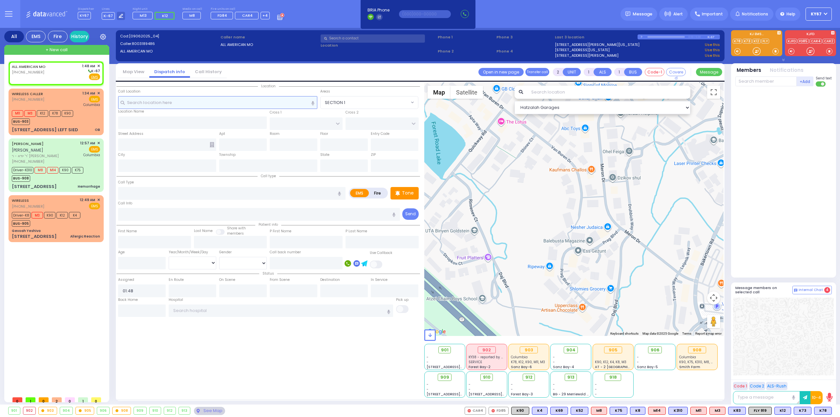
click at [218, 101] on input "text" at bounding box center [218, 102] width 200 height 12
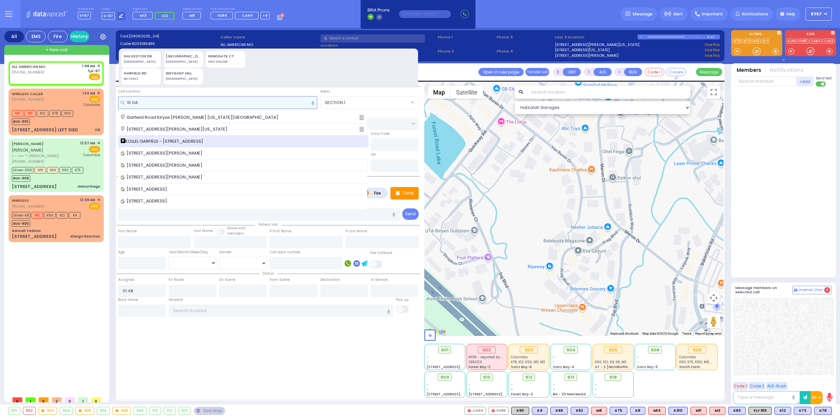
type input "16 GA"
click at [161, 138] on span "KOLLEL GARFIELD - 16 Garfield Rd" at bounding box center [163, 141] width 85 height 7
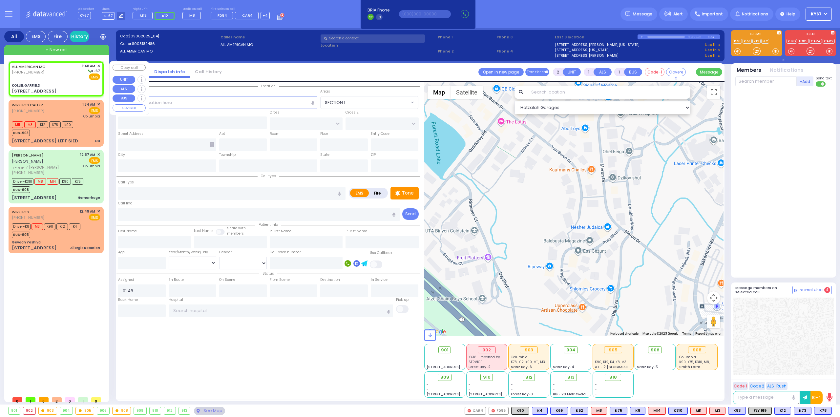
select select
radio input "true"
select select
select select "Hatzalah Garages"
type input "KOLLEL GARFIELD"
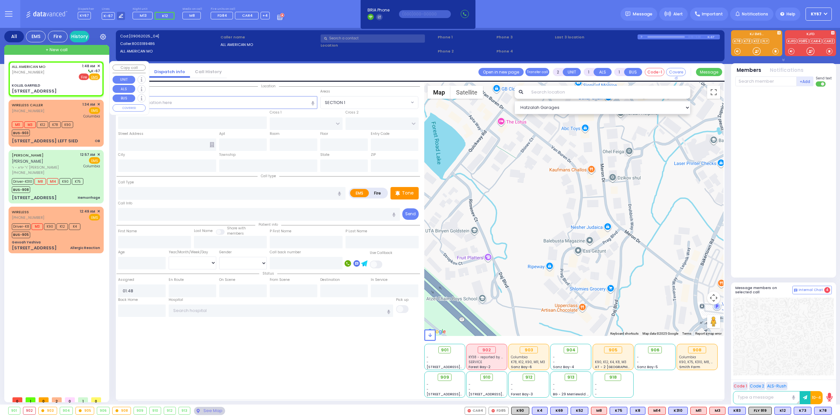
type input "HAYES COURT"
type input "EAHAL COURT"
type input "[STREET_ADDRESS]"
type input "[PERSON_NAME]"
type input "[US_STATE]"
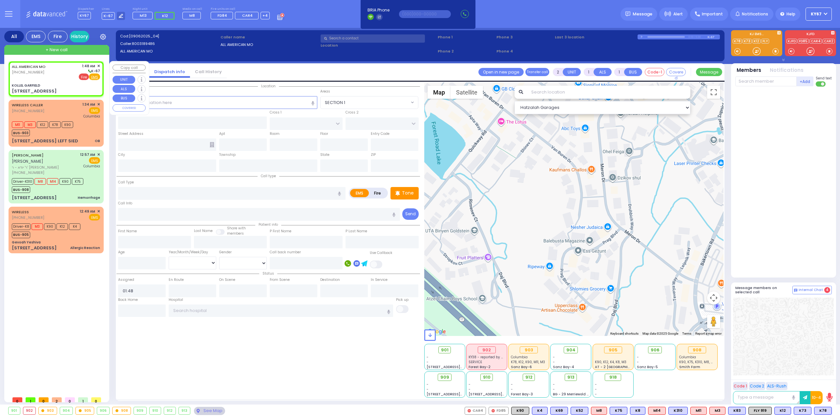
type input "10950"
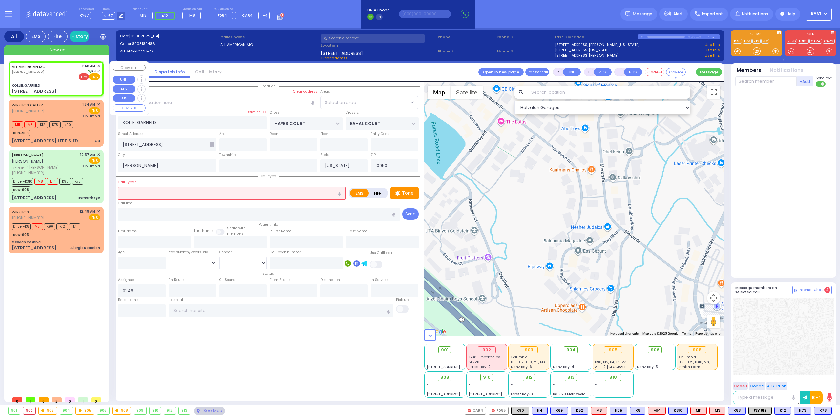
select select "SECTION 3"
click at [86, 75] on span "Fire" at bounding box center [84, 77] width 10 height 7
select select
radio input "false"
radio input "true"
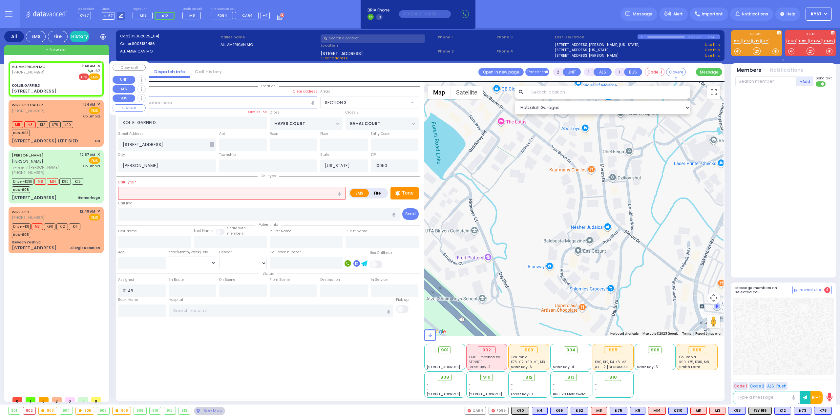
select select
select select "Hatzalah Garages"
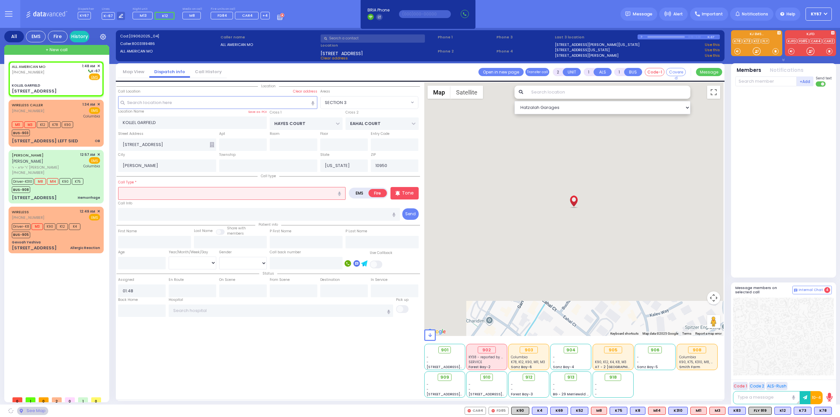
click at [175, 192] on input "text" at bounding box center [231, 193] width 227 height 12
select select "SECTION 3"
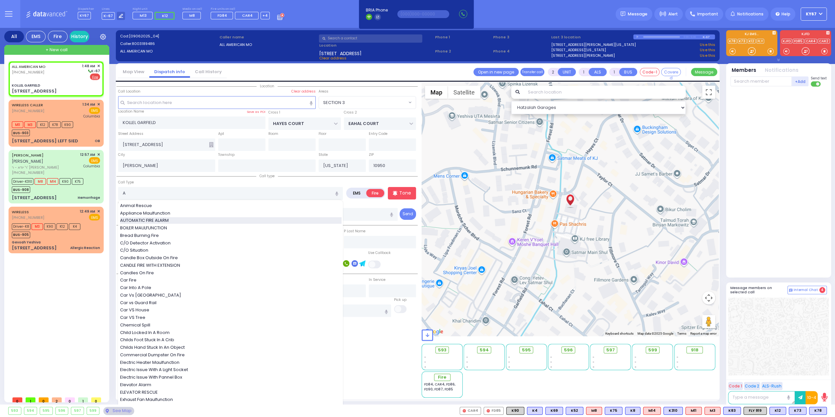
click at [159, 219] on span "AUTOMATIC FIRE ALARM" at bounding box center [145, 220] width 51 height 7
type input "AUTOMATIC FIRE ALARM"
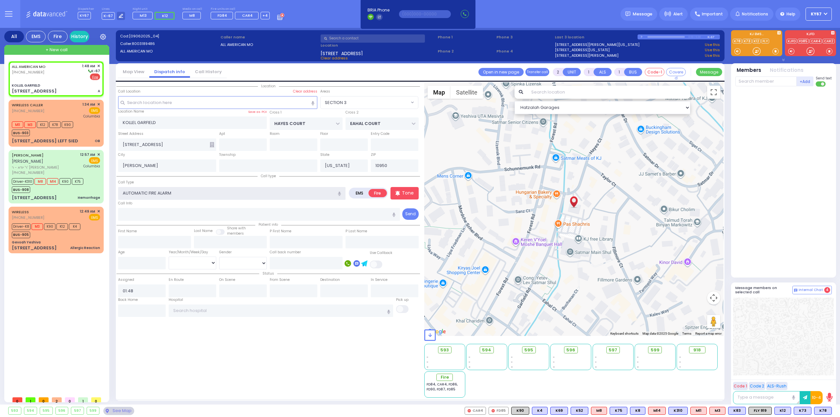
type input "3"
select select
radio input "true"
select select
select select "Hatzalah Garages"
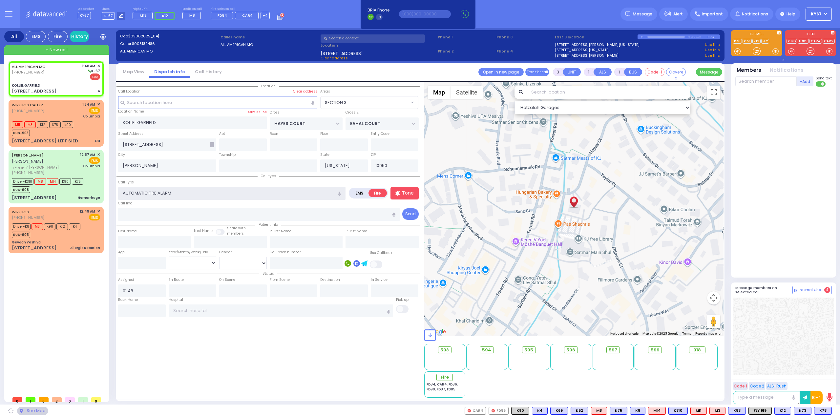
select select "SECTION 3"
select select
radio input "true"
select select
select select "Hatzalah Garages"
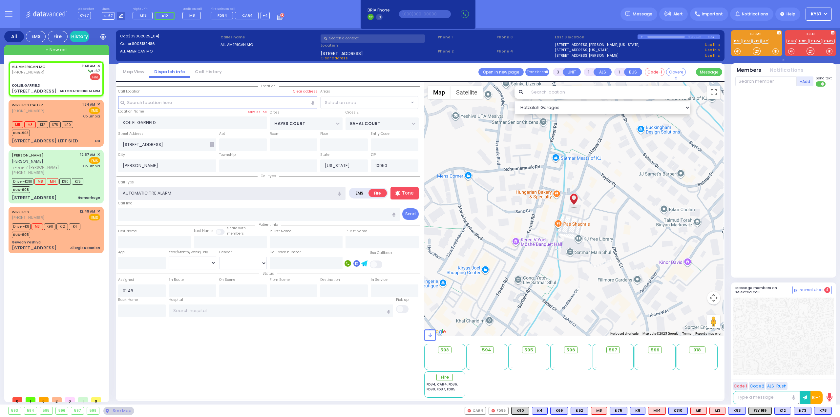
select select "SECTION 3"
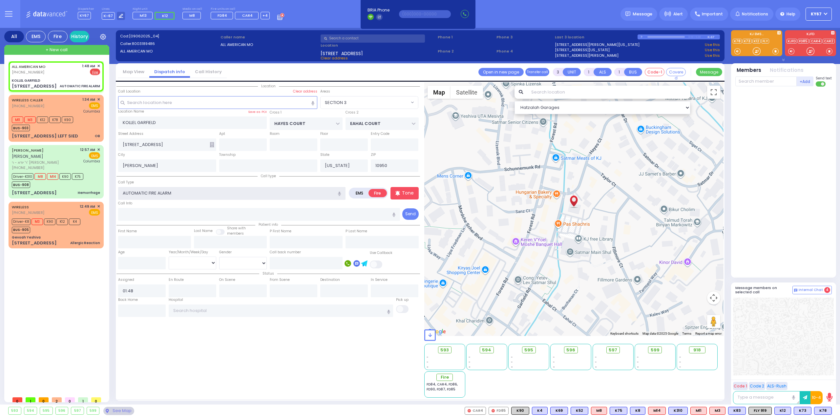
select select
radio input "true"
select select
select select "Hatzalah Garages"
select select "SECTION 3"
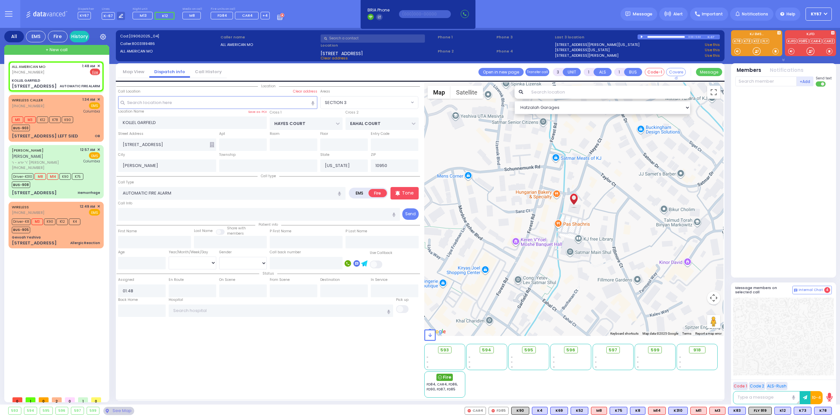
click at [446, 379] on span "Fire" at bounding box center [447, 377] width 8 height 7
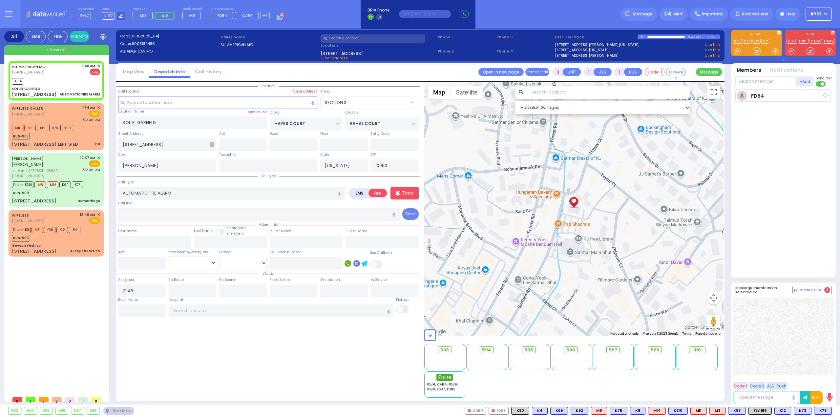
select select
radio input "true"
select select
type input "01:48"
select select "Hatzalah Garages"
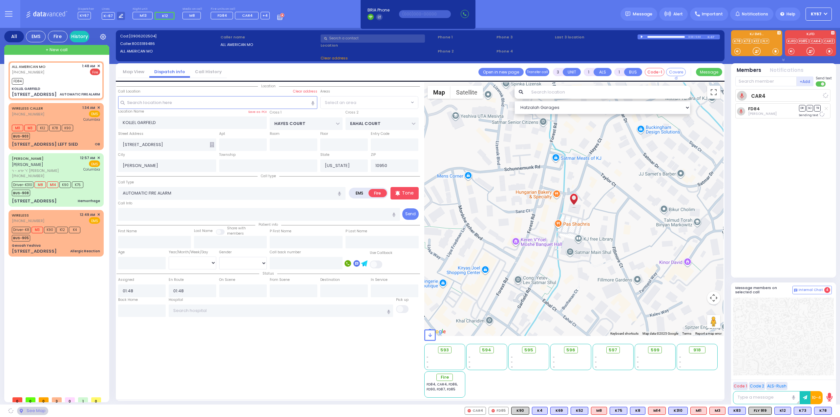
select select
radio input "true"
select select
select select "Hatzalah Garages"
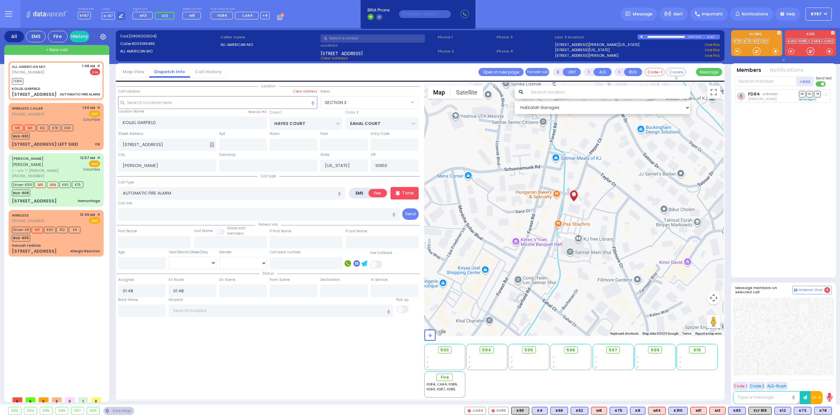
select select "SECTION 3"
select select
radio input "true"
select select
select select "SECTION 3"
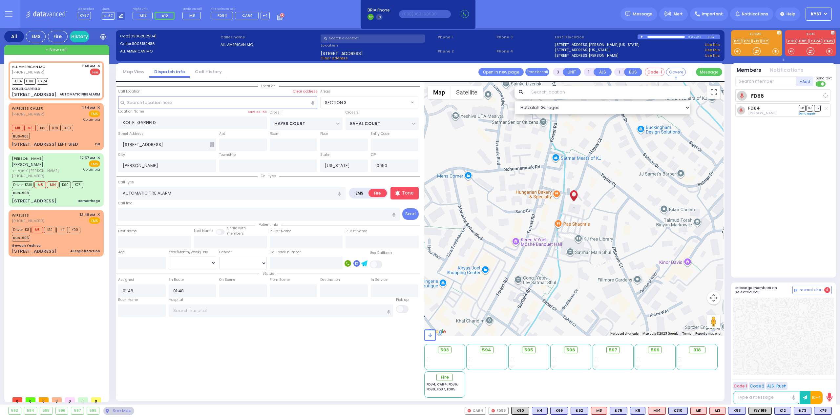
select select "Hatzalah Garages"
select select
radio input "true"
select select
select select "SECTION 3"
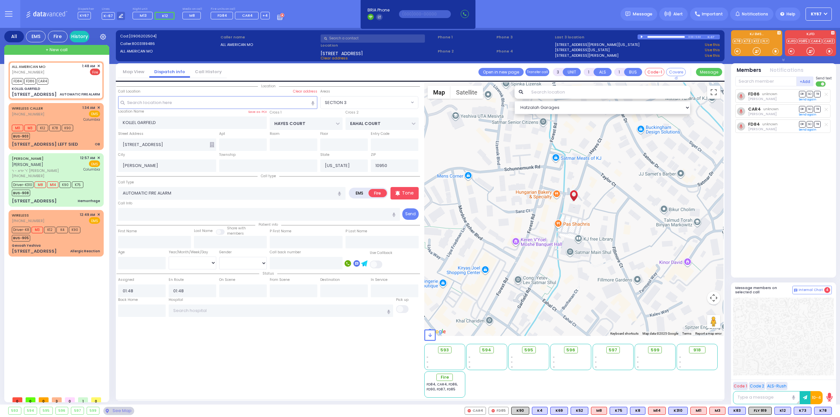
select select "Hatzalah Garages"
select select
radio input "true"
select select
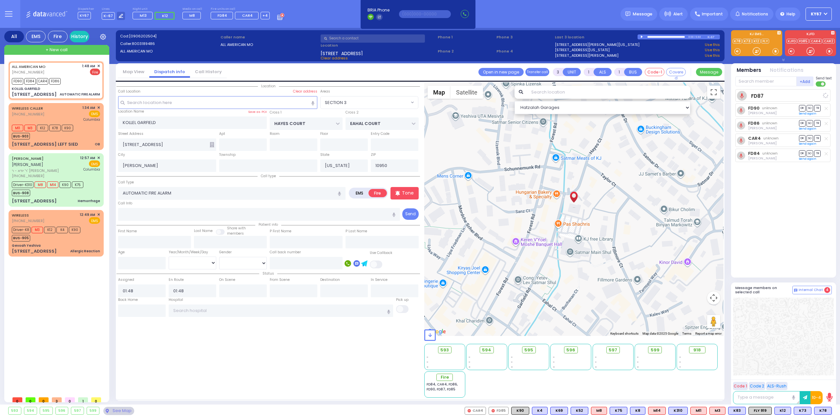
radio input "true"
select select
select select "Hatzalah Garages"
radio input "true"
select select
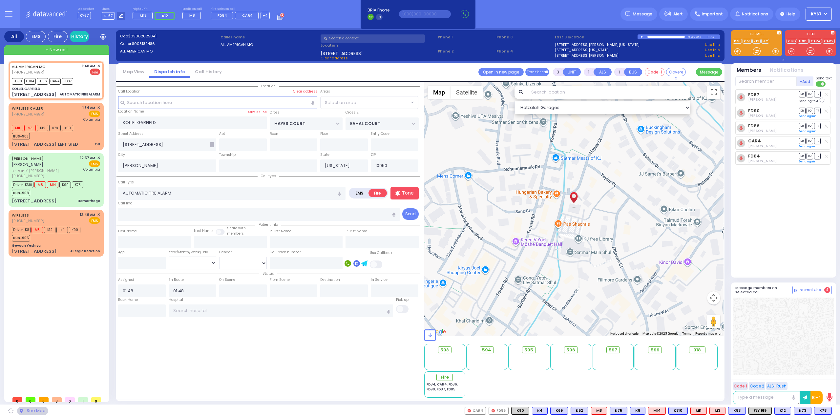
select select
select select "Hatzalah Garages"
select select "SECTION 3"
select select
radio input "true"
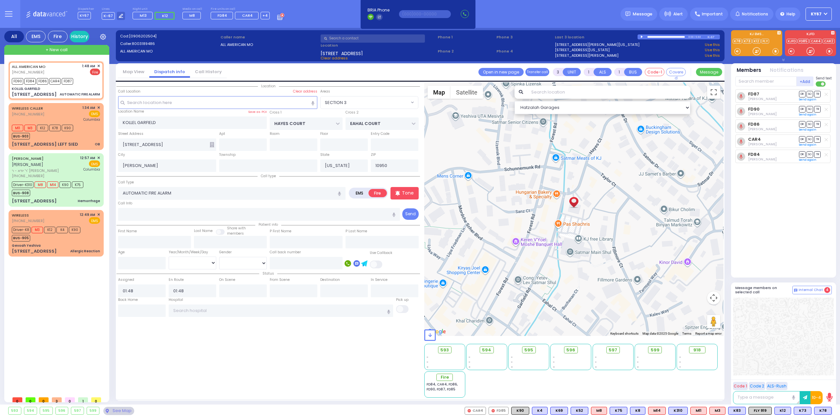
select select
select select "SECTION 3"
select select "Hatzalah Garages"
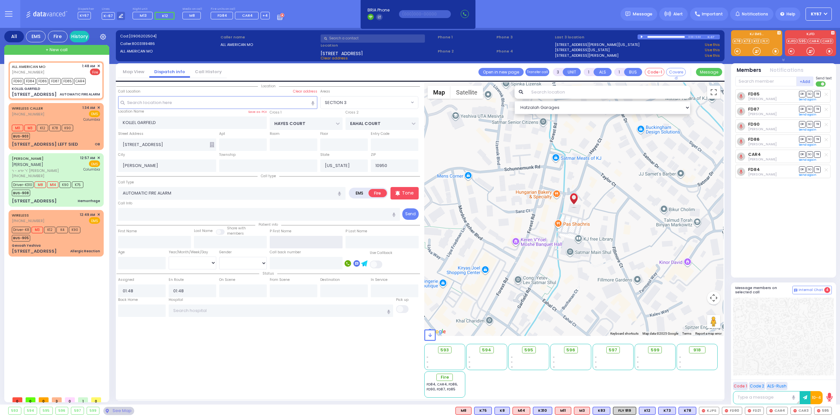
click at [279, 241] on input "text" at bounding box center [306, 242] width 73 height 12
click at [278, 262] on input "text" at bounding box center [306, 263] width 73 height 12
type input "8458061346"
click at [342, 350] on div "Location" at bounding box center [269, 239] width 304 height 315
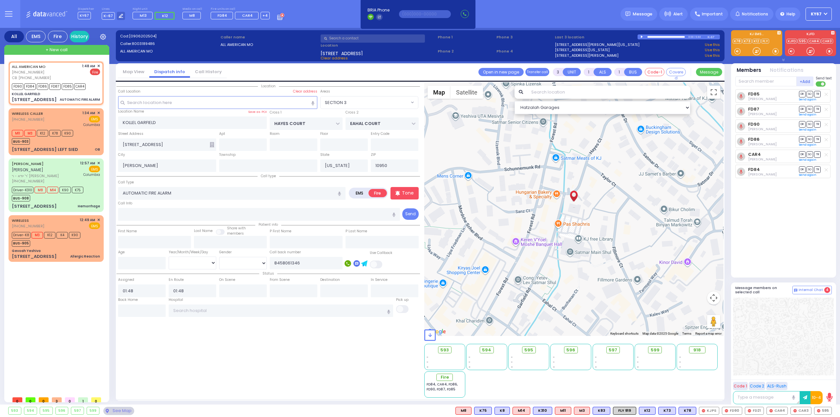
select select
radio input "true"
select select
select select "Hatzalah Garages"
select select "SECTION 3"
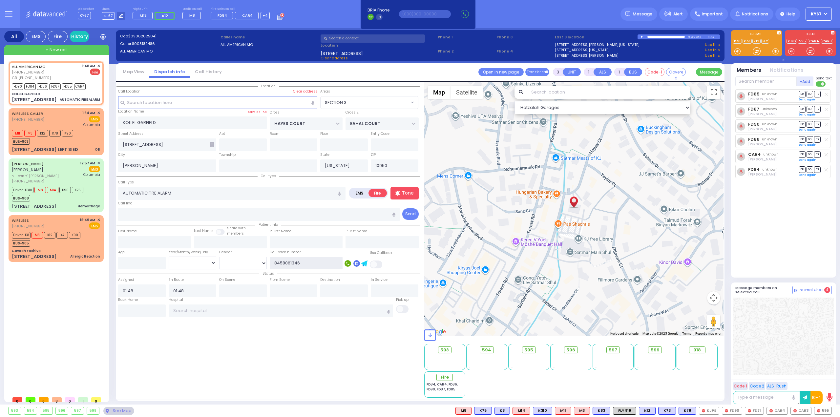
drag, startPoint x: 305, startPoint y: 264, endPoint x: 256, endPoint y: 262, distance: 49.3
click at [256, 262] on div "Age Year/Month/Week/Day Year Month Week Day Male Female 8458061346" at bounding box center [269, 259] width 304 height 21
click at [9, 16] on icon at bounding box center [9, 14] width 8 height 8
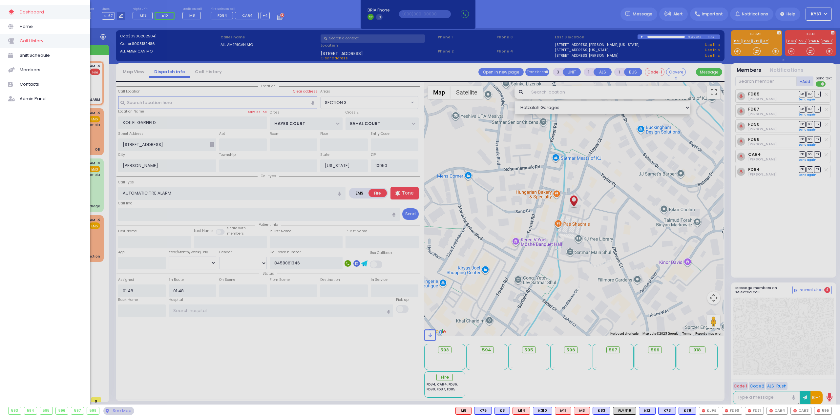
click at [37, 39] on span "Call History" at bounding box center [51, 41] width 62 height 9
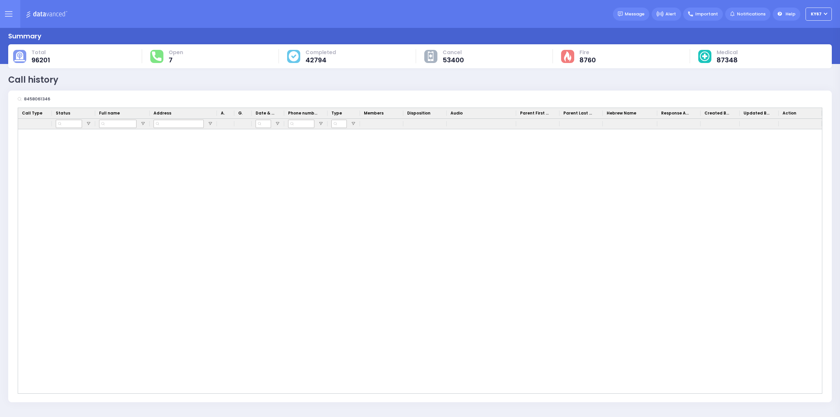
click at [32, 99] on input "8458061346" at bounding box center [71, 99] width 98 height 12
drag, startPoint x: 59, startPoint y: 98, endPoint x: 1, endPoint y: 100, distance: 58.5
click at [1, 100] on div "Summary Total 96201 Open 7 Completed 42794" at bounding box center [420, 217] width 840 height 379
type input "845 806 1346"
drag, startPoint x: 35, startPoint y: 99, endPoint x: 233, endPoint y: 224, distance: 233.5
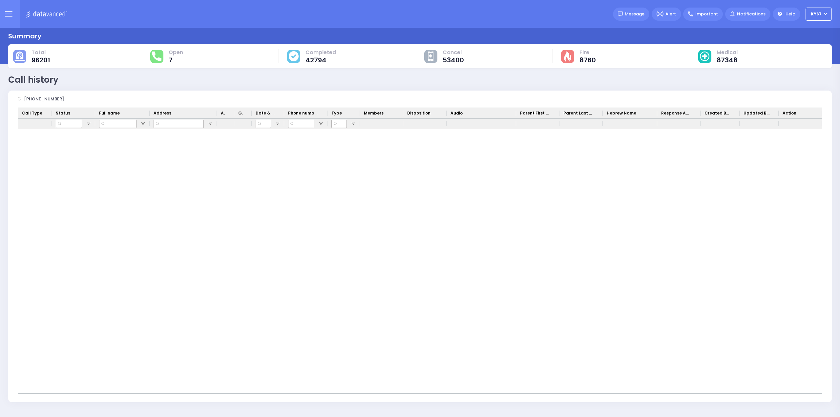
click at [233, 224] on div at bounding box center [420, 261] width 804 height 264
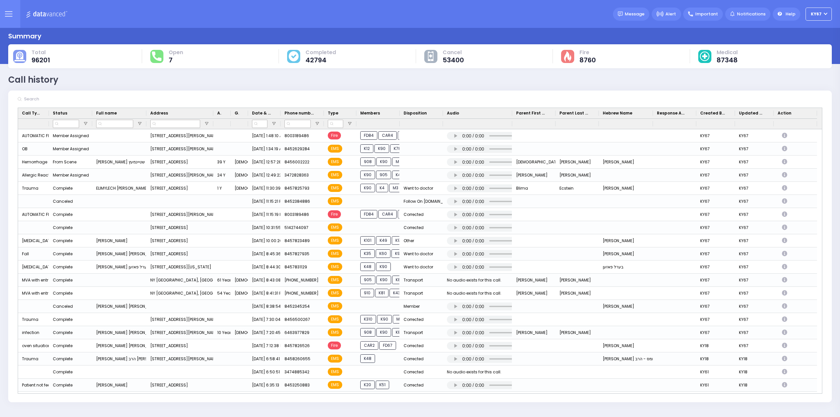
click at [7, 15] on icon at bounding box center [9, 14] width 8 height 8
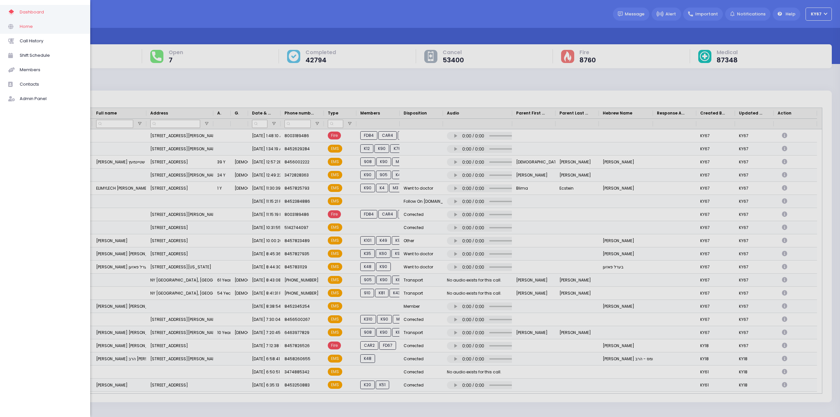
click at [28, 27] on span "Home" at bounding box center [51, 26] width 62 height 9
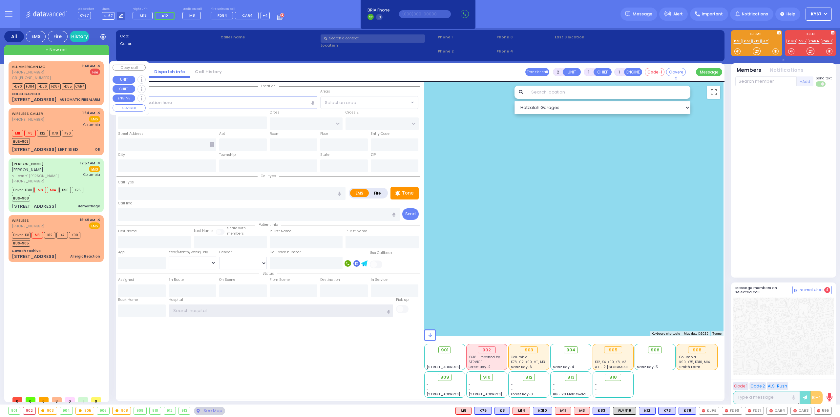
type input "Ky67"
click at [35, 72] on span "(800) 318-9486" at bounding box center [28, 72] width 32 height 5
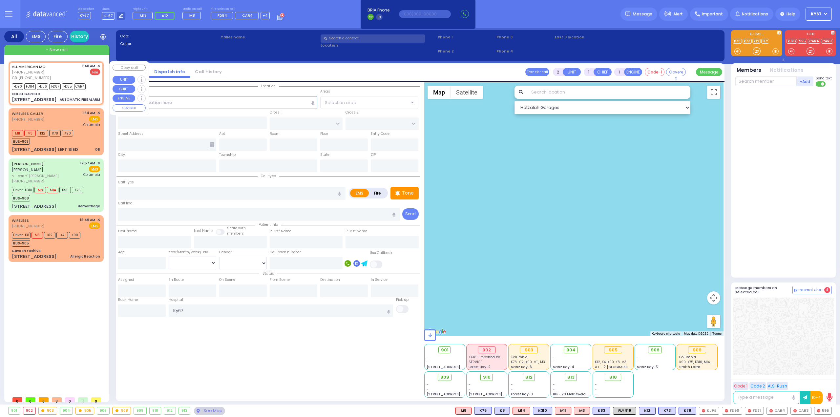
type input "3"
select select
type input "AUTOMATIC FIRE ALARM"
radio input "false"
radio input "true"
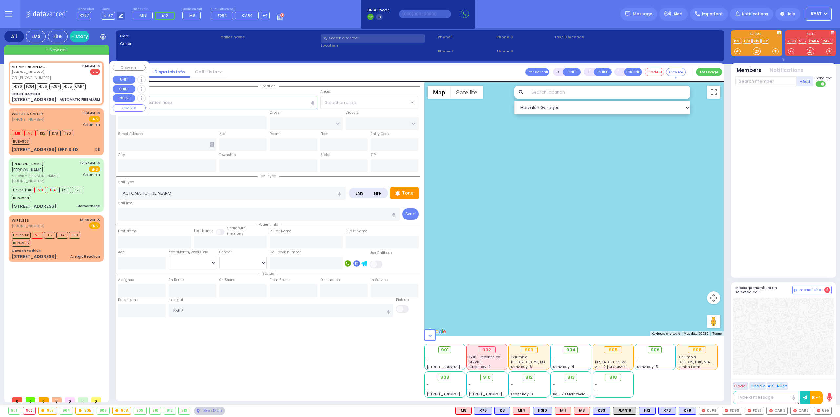
select select
type input "8458061346"
type input "01:48"
select select "Hatzalah Garages"
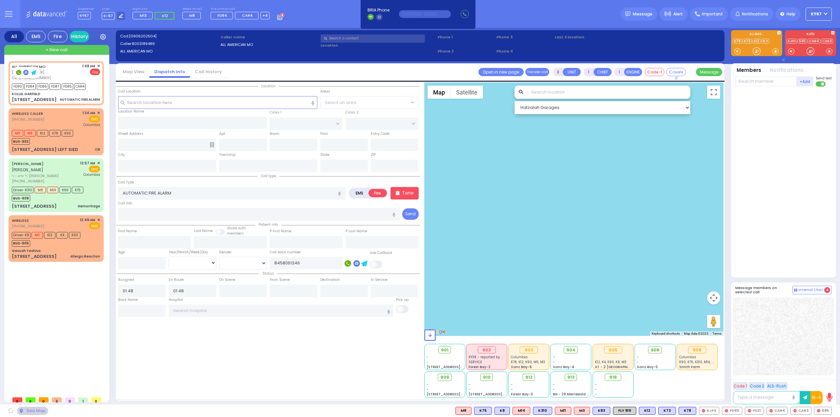
type input "KOLLEL GARFIELD"
type input "HAYES COURT"
type input "EAHAL COURT"
type input "16 Garfield Rd"
type input "[PERSON_NAME]"
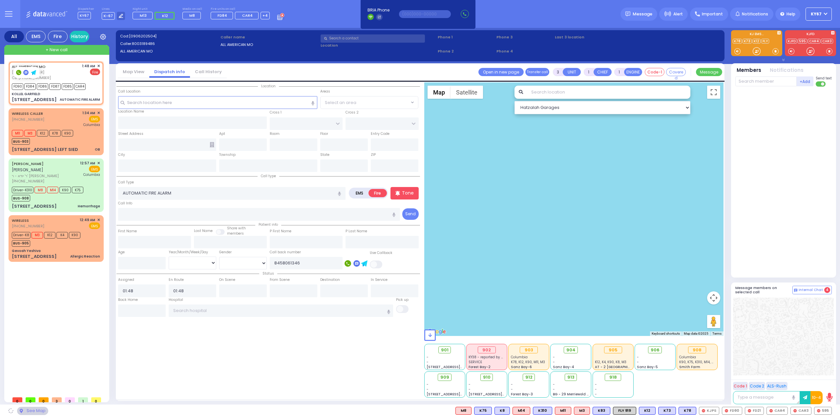
type input "[US_STATE]"
type input "10950"
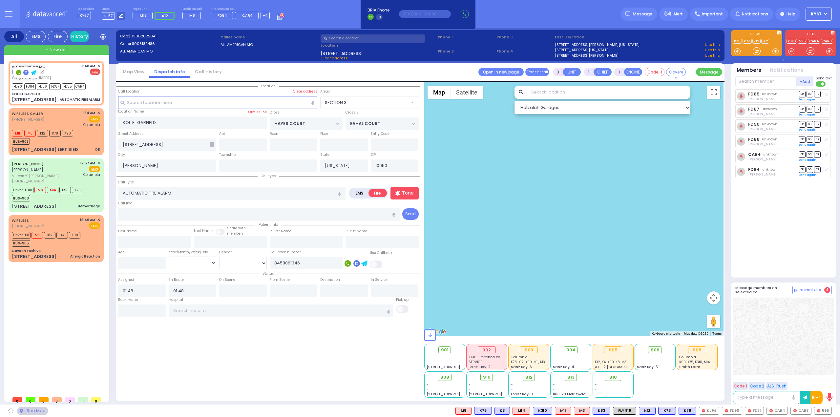
select select "SECTION 3"
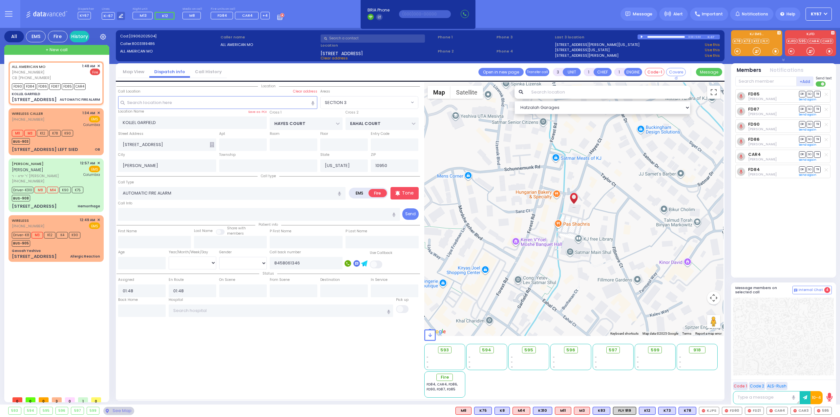
click at [349, 262] on rect at bounding box center [348, 263] width 7 height 7
type input "8458061346"
click at [448, 15] on icon "button" at bounding box center [450, 14] width 5 height 5
click at [10, 14] on icon at bounding box center [8, 14] width 7 height 0
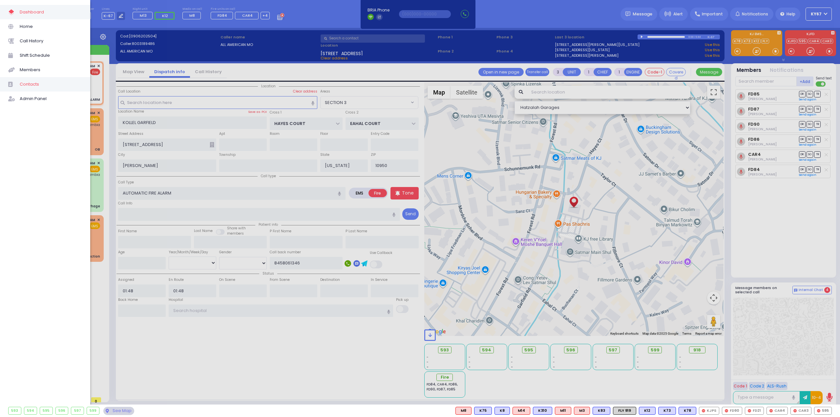
click at [34, 86] on span "Contacts" at bounding box center [51, 84] width 62 height 9
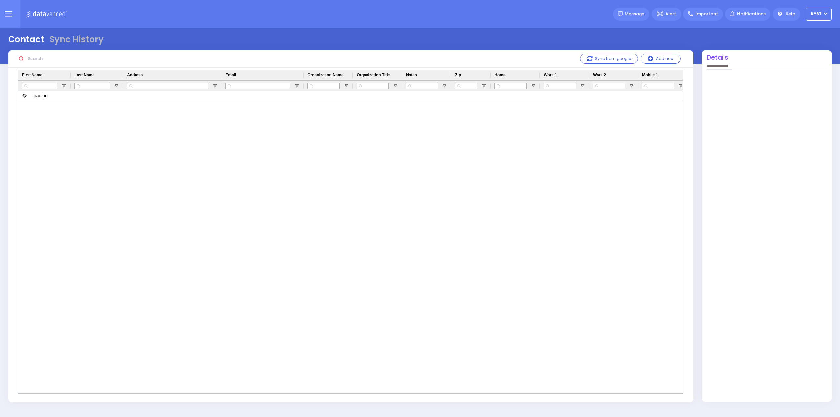
click at [42, 61] on input "text" at bounding box center [74, 59] width 98 height 12
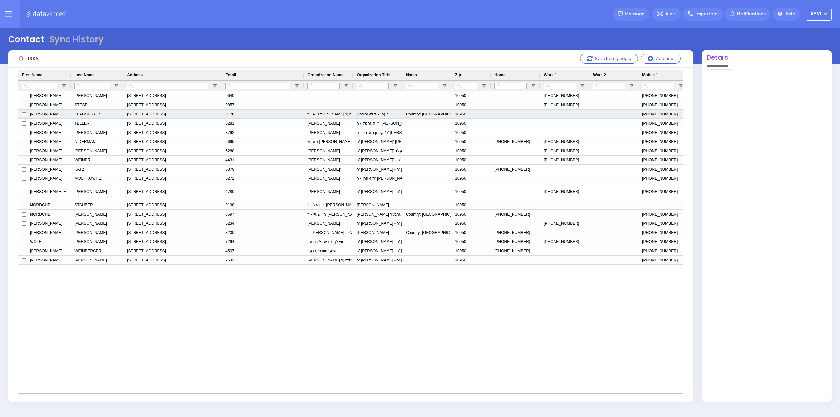
type input "13 KA"
click at [33, 115] on span "BERISH" at bounding box center [46, 114] width 32 height 9
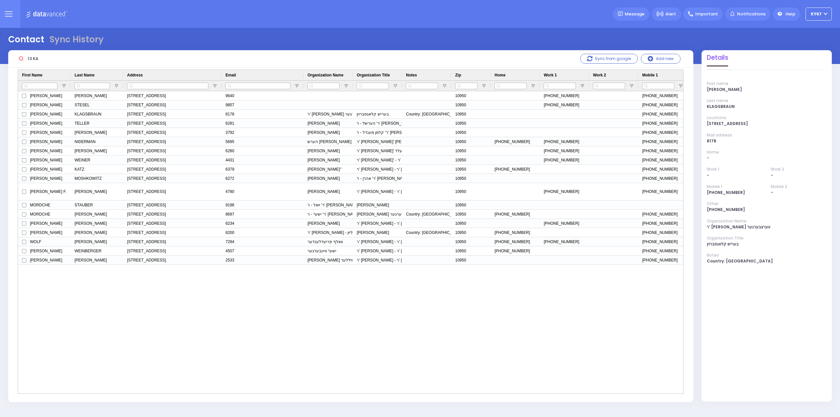
click at [15, 13] on button at bounding box center [9, 14] width 24 height 28
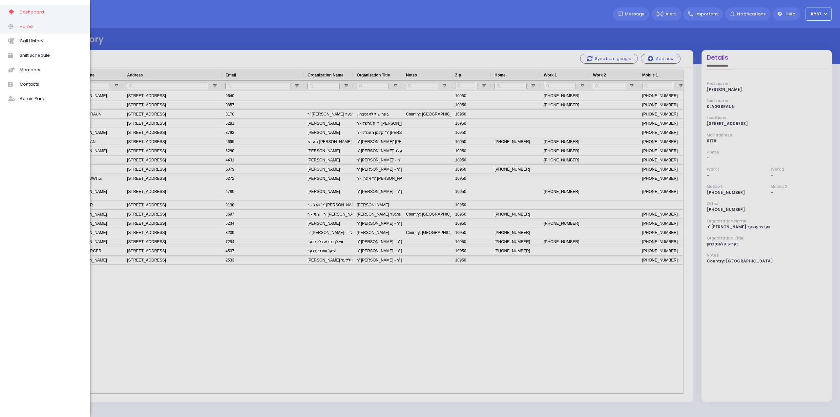
click at [28, 27] on span "Home" at bounding box center [51, 26] width 62 height 9
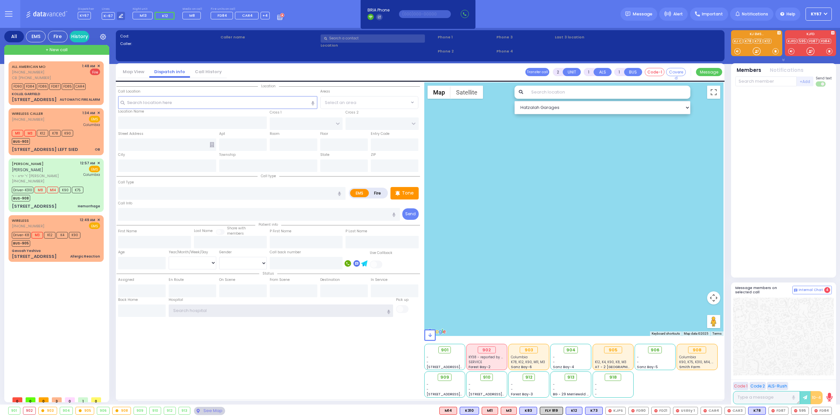
type input "Ky67"
click at [822, 211] on div at bounding box center [784, 182] width 97 height 186
click at [306, 356] on div "Location State ZIP" at bounding box center [269, 239] width 304 height 315
type input "Ky67"
drag, startPoint x: 197, startPoint y: 306, endPoint x: 86, endPoint y: 300, distance: 111.1
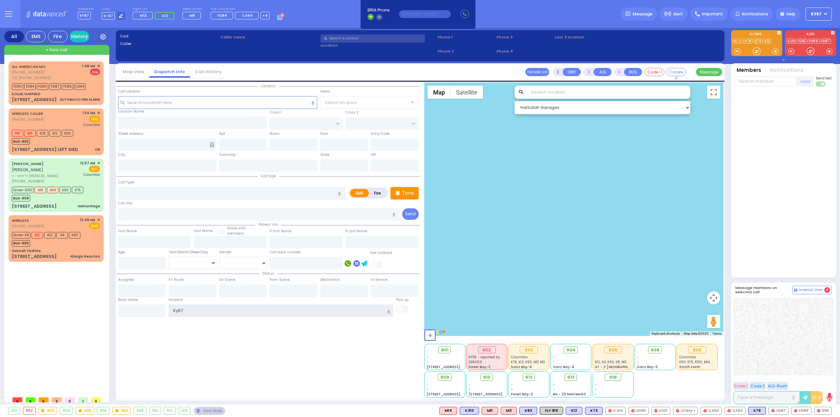
click at [87, 301] on div "All EMS Fire History Settings" at bounding box center [420, 217] width 832 height 379
click at [186, 360] on div "Location State ZIP" at bounding box center [269, 239] width 304 height 315
click at [170, 324] on div "Location State ZIP" at bounding box center [269, 239] width 304 height 315
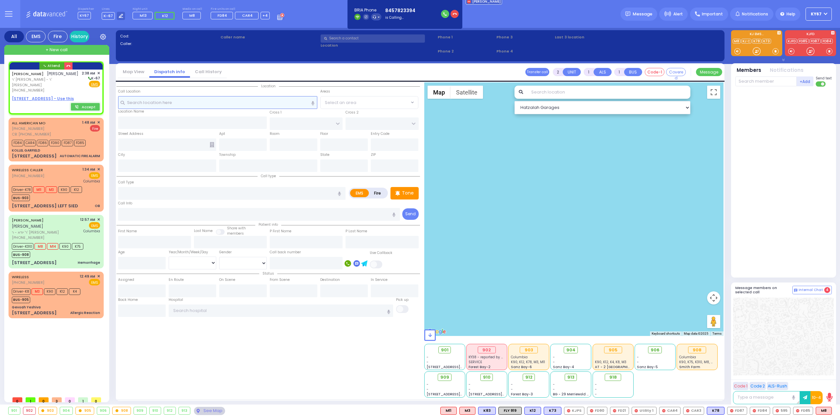
select select
radio input "true"
type input "[PERSON_NAME]"
select select
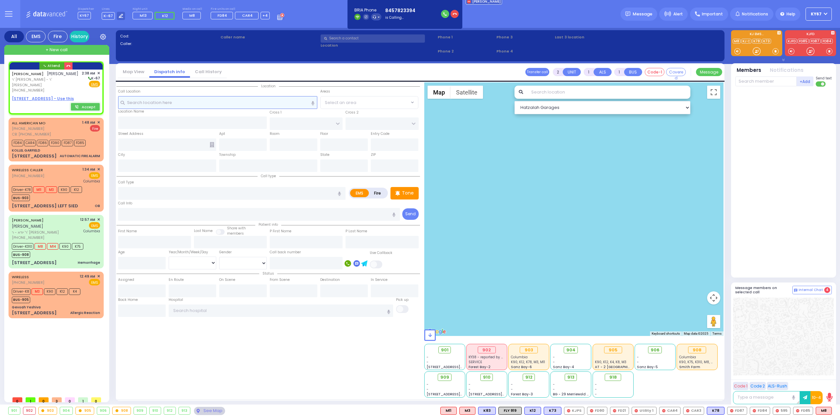
type input "02:38"
select select "Hatzalah Garages"
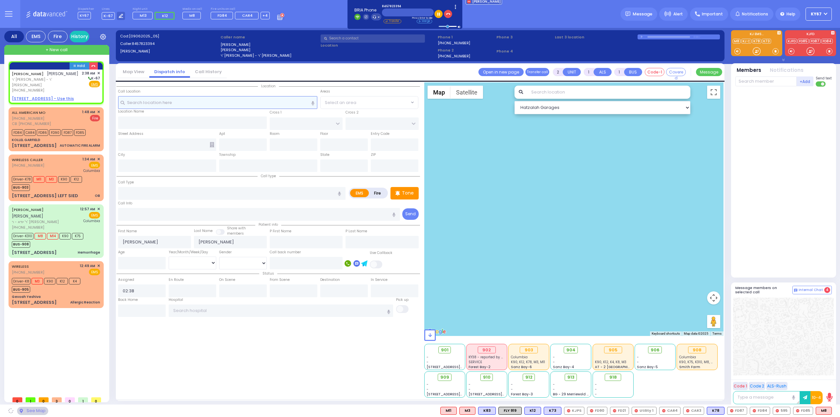
select select
radio input "true"
select select
select select "Hatzalah Garages"
select select
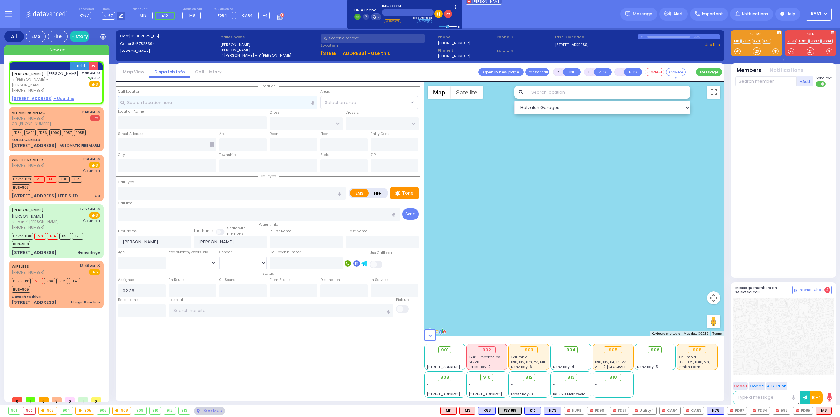
radio input "true"
select select
select select "Hatzalah Garages"
click at [58, 88] on div "[PHONE_NUMBER]" at bounding box center [46, 91] width 68 height 6
select select
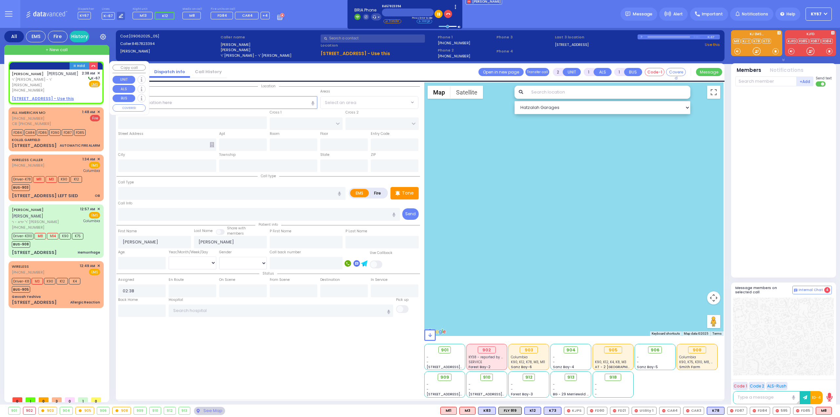
radio input "true"
select select
select select "Hatzalah Garages"
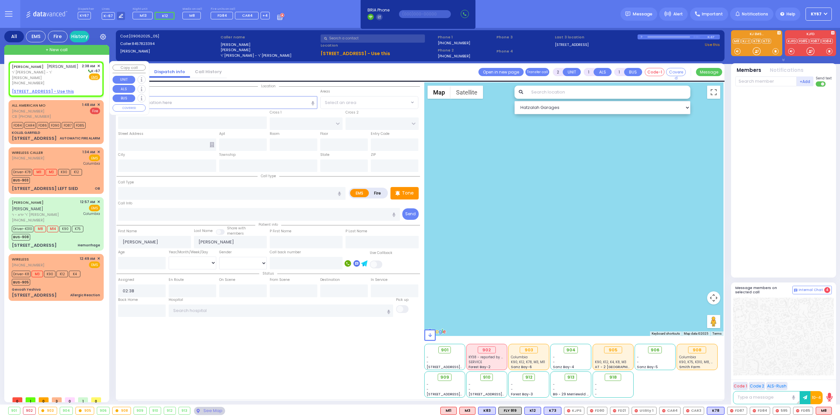
click at [98, 73] on span "K-67" at bounding box center [93, 71] width 13 height 5
select select
radio input "true"
select select
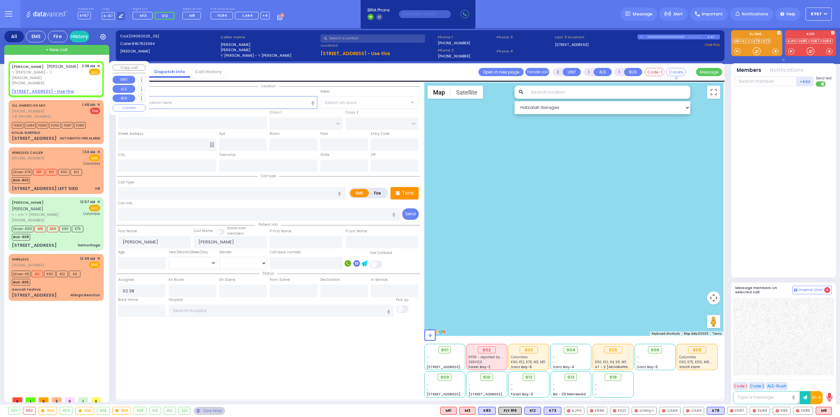
radio input "true"
select select
select select "Hatzalah Garages"
click at [98, 66] on span "✕" at bounding box center [98, 66] width 3 height 6
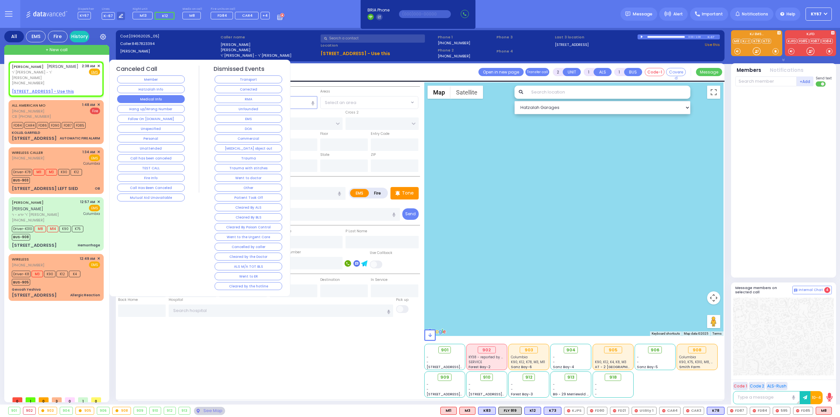
click at [153, 99] on button "Medical Info" at bounding box center [151, 99] width 68 height 8
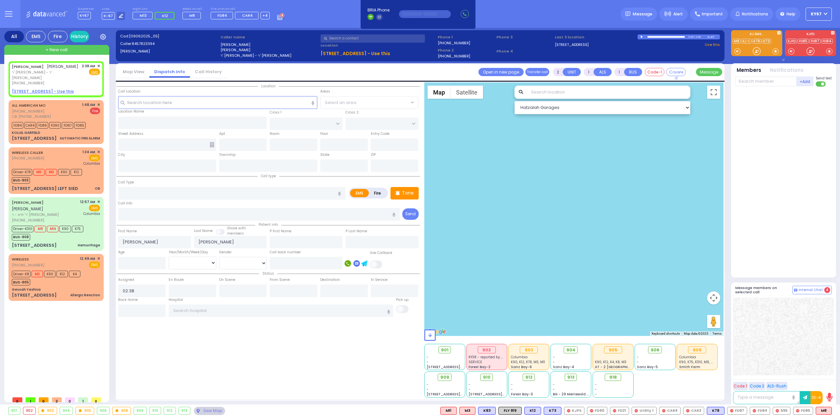
select select
radio input "true"
select select
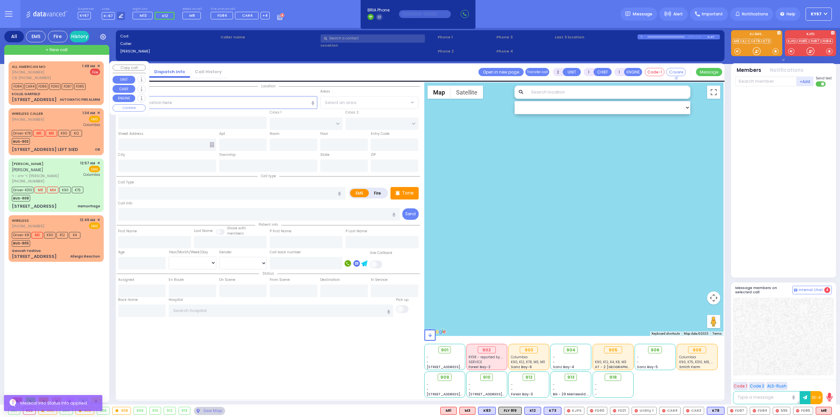
click at [98, 64] on span "✕" at bounding box center [98, 66] width 3 height 6
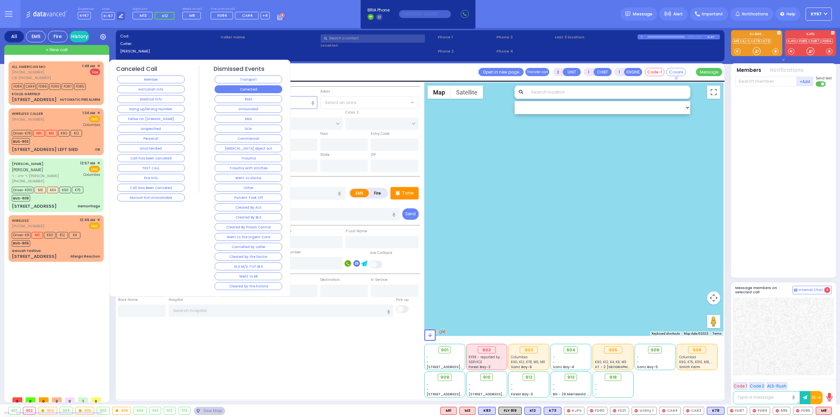
click at [255, 89] on button "Corrected" at bounding box center [249, 89] width 68 height 8
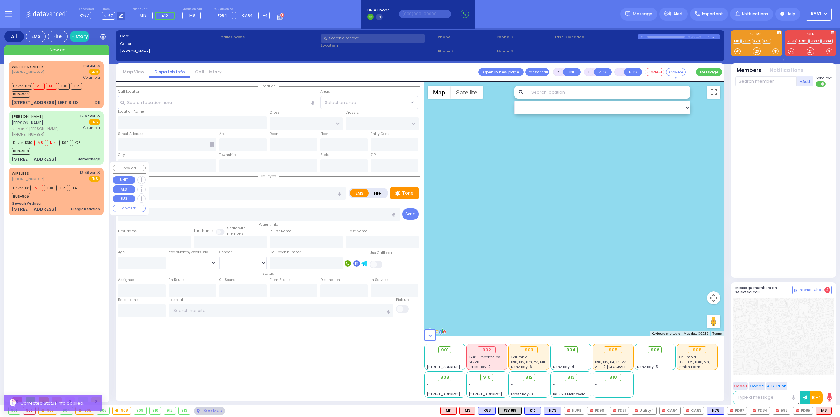
click at [62, 194] on div "WIRELESS [PHONE_NUMBER] 12:49 AM ✕ EMS Driver-K8 M3" at bounding box center [56, 191] width 93 height 45
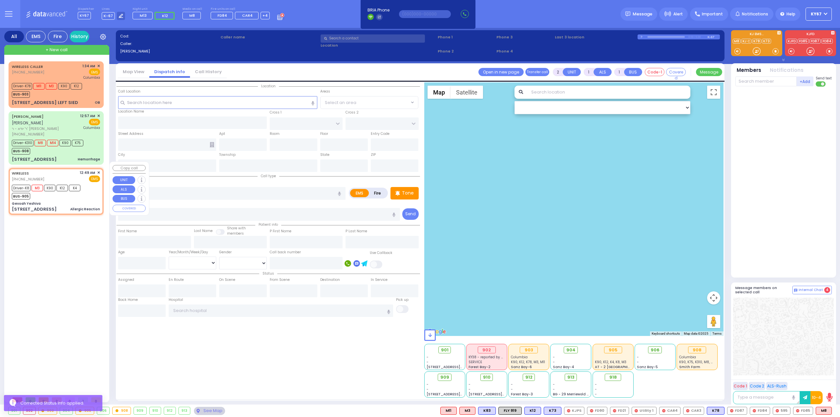
type input "6"
select select
type input "Allergic Reaction"
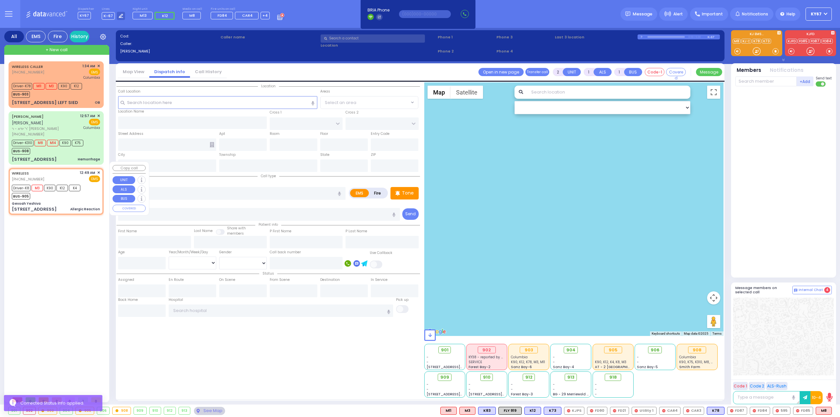
radio input "true"
type input "[PERSON_NAME]"
type input "24"
select select "Year"
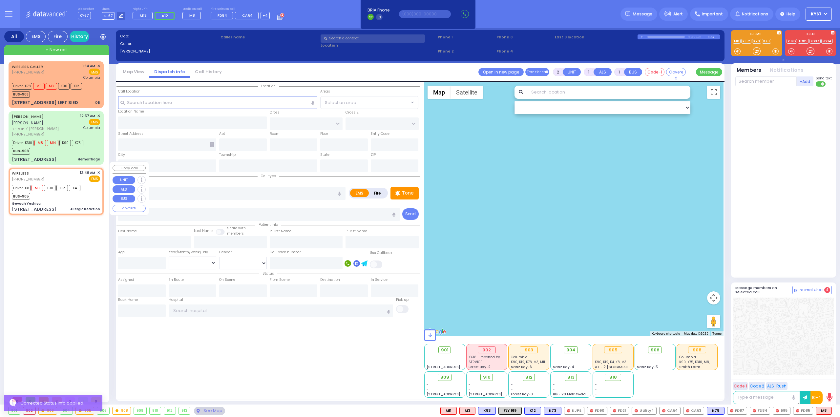
select select "[DEMOGRAPHIC_DATA]"
type input "00:49"
type input "00:50"
type input "00:59"
type input "01:20"
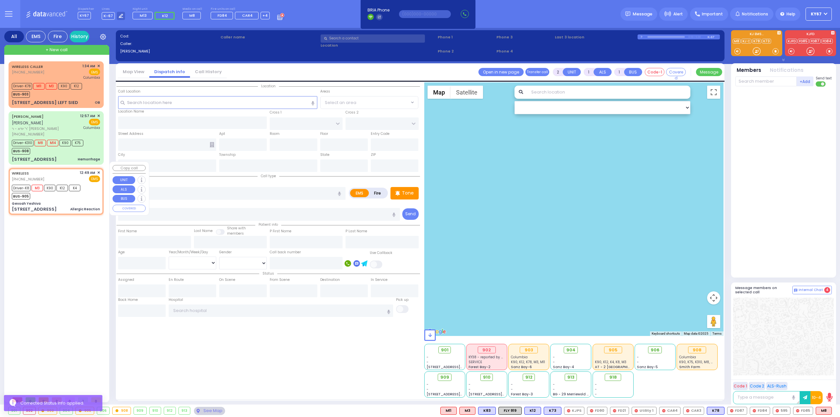
type input "01:40"
type input "02:02"
type input "[GEOGRAPHIC_DATA] [STREET_ADDRESS]"
select select "Hatzalah Garages"
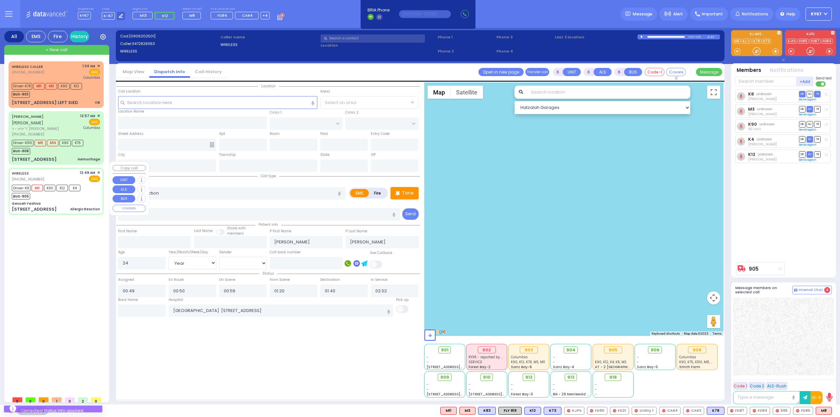
type input "Gevoah Yeshiva"
type input "[GEOGRAPHIC_DATA]"
type input "[STREET_ADDRESS]"
type input "Monroe"
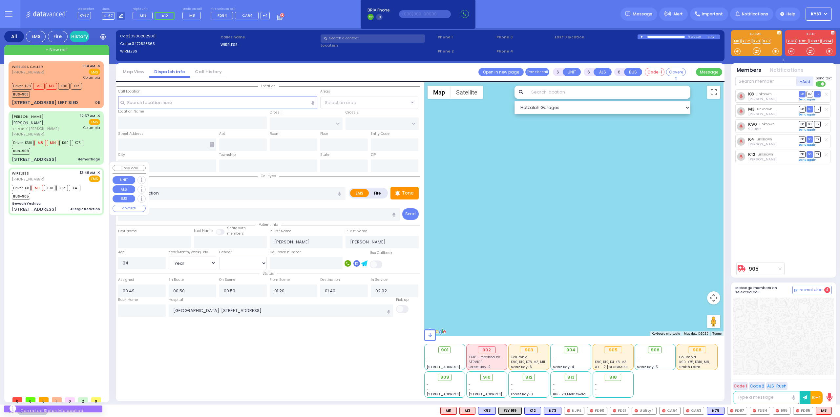
type input "[US_STATE]"
type input "10950"
radio input "true"
select select "Year"
select select "[DEMOGRAPHIC_DATA]"
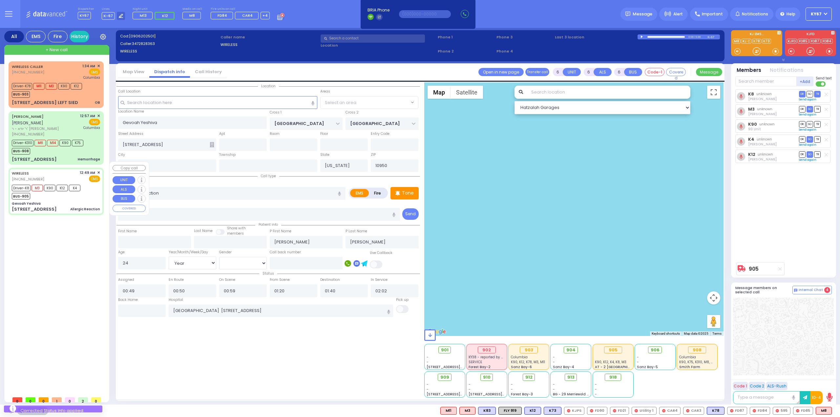
select select
select select "Hatzalah Garages"
select select "SECTION 5"
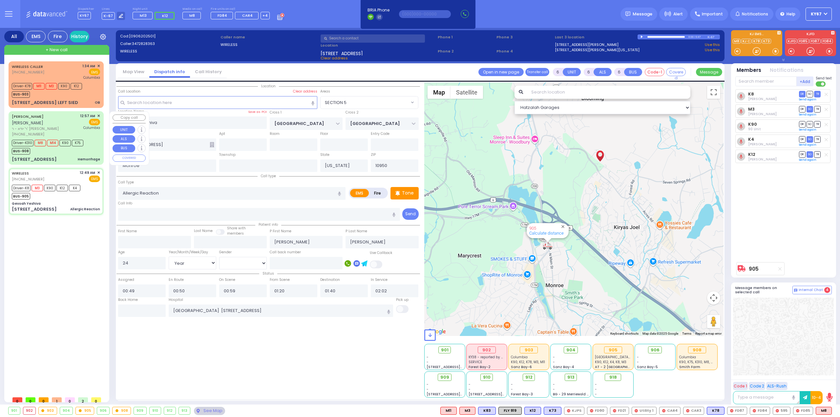
click at [67, 146] on div "BUS-908" at bounding box center [48, 150] width 72 height 8
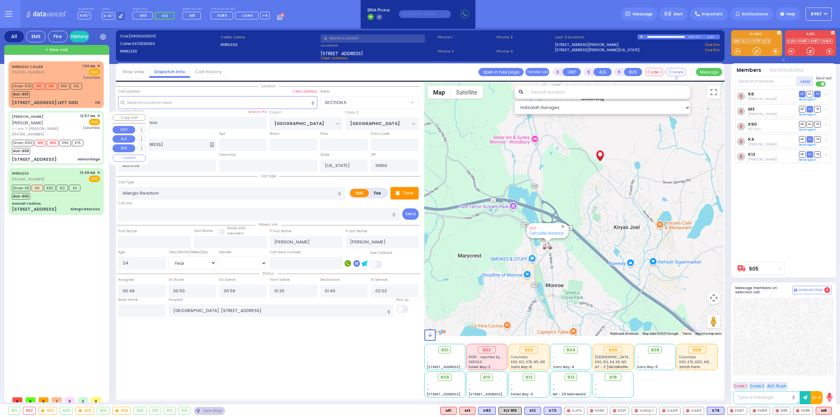
select select
type input "Hemorrhage"
radio input "true"
type input "ELYA"
type input "[PERSON_NAME]"
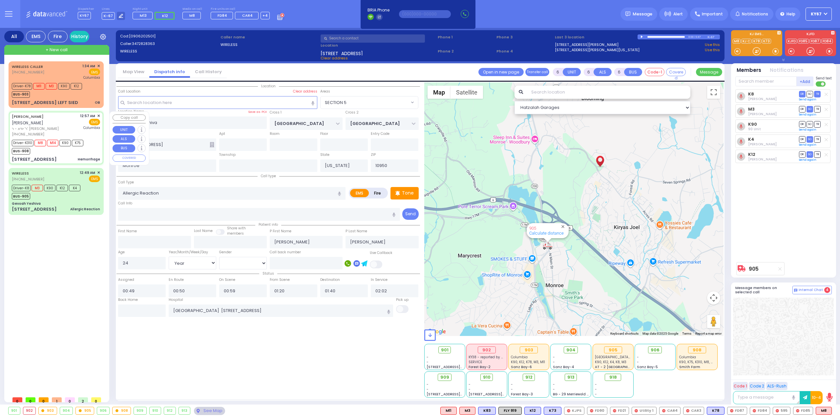
type input "[DEMOGRAPHIC_DATA]"
type input "[PERSON_NAME]"
type input "39"
select select "Year"
select select "[DEMOGRAPHIC_DATA]"
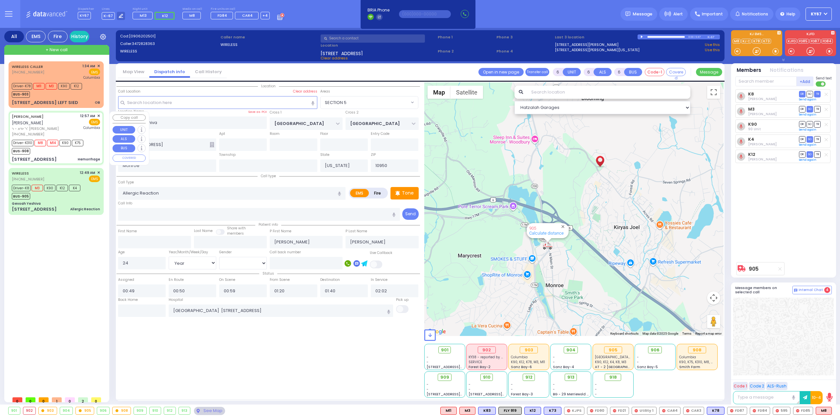
type input "00:57"
type input "00:58"
type input "01:01"
type input "01:12"
type input "01:52"
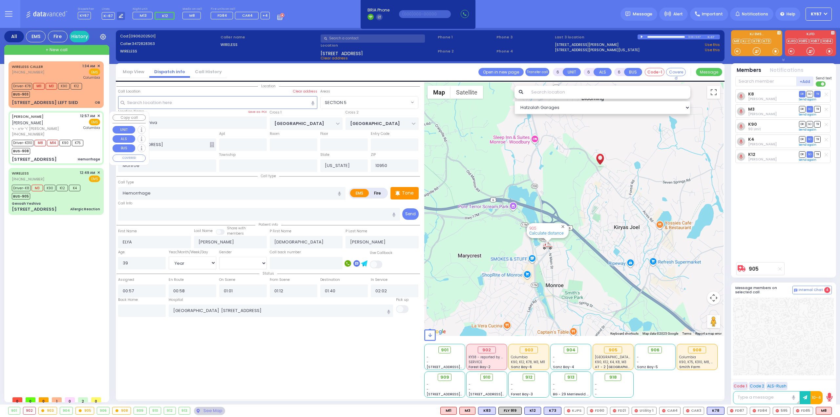
type input "02:15"
type input "[US_STATE][GEOGRAPHIC_DATA]- [GEOGRAPHIC_DATA]"
select select "Hatzalah Garages"
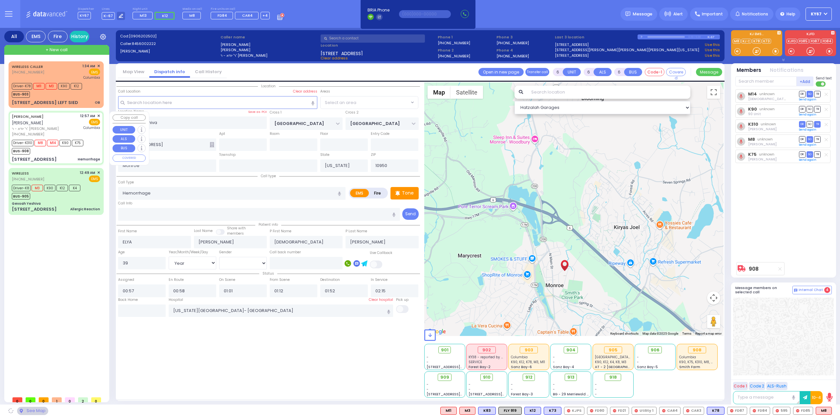
type input "[GEOGRAPHIC_DATA]"
type input "SPRING ST"
type input "[STREET_ADDRESS]"
select select "MONROE"
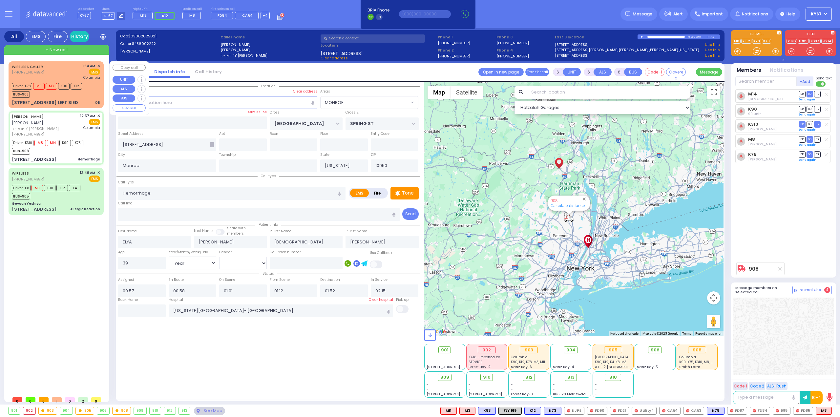
click at [91, 97] on div "WIRELESS CALLER [PHONE_NUMBER] 1:34 AM ✕ EMS" at bounding box center [56, 84] width 93 height 45
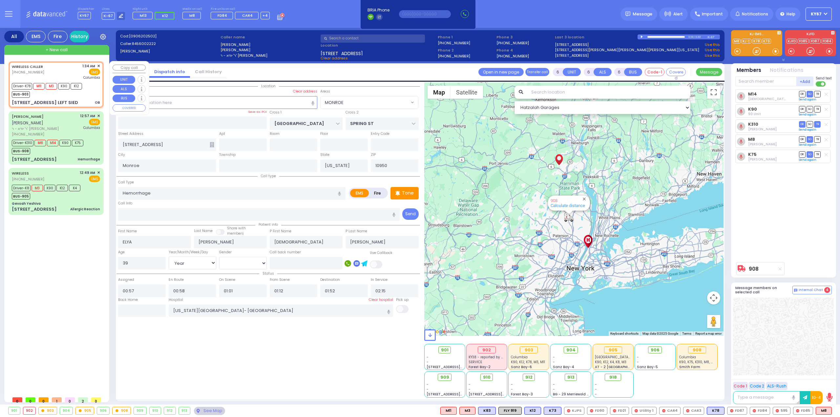
select select
type input "OB"
radio input "true"
type input "Gitty"
type input "[PERSON_NAME]"
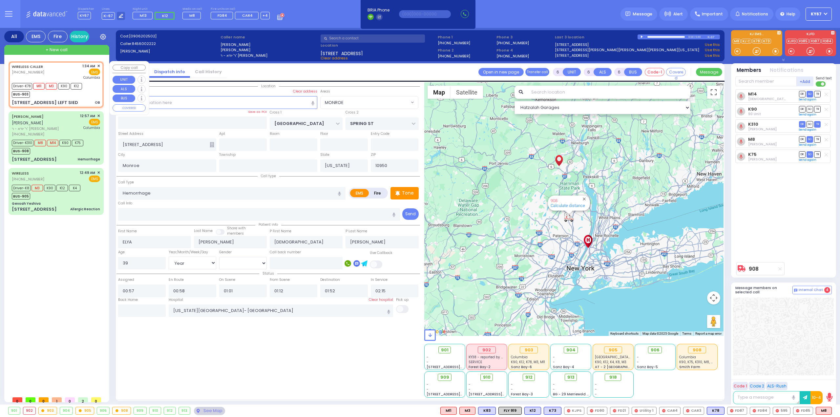
type input "23"
select select "Year"
select select "[DEMOGRAPHIC_DATA]"
type input "01:34"
type input "01:35"
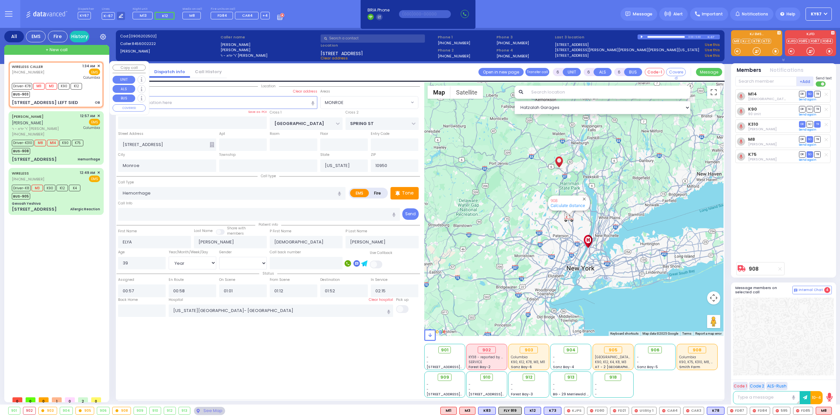
type input "01:51"
type input "01:52"
select select "Hatzalah Garages"
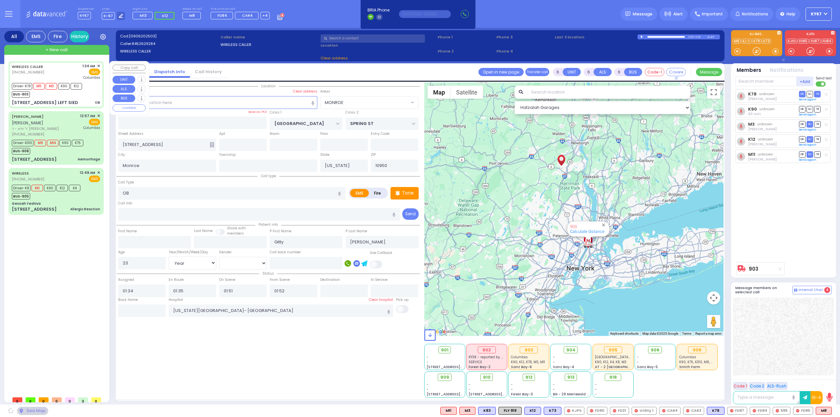
select select
radio input "true"
select select "Year"
select select "[DEMOGRAPHIC_DATA]"
select select "Hatzalah Garages"
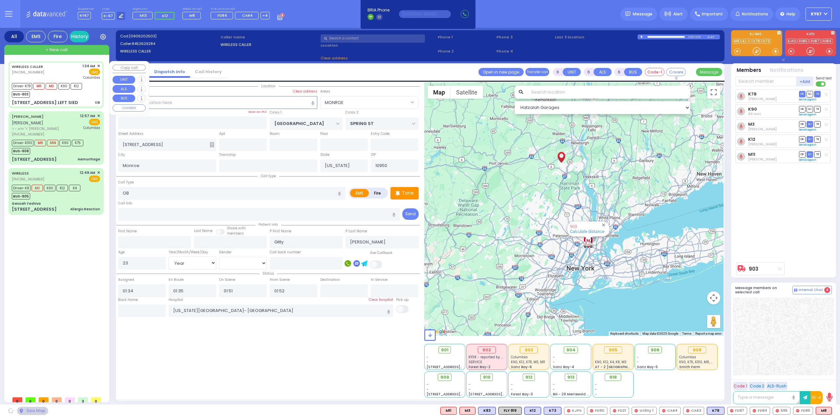
type input "SHINEV COURT"
type input "QUICKWAY RD"
type input "[STREET_ADDRESS] LEFT SIED"
type input "[PERSON_NAME]"
select select "SECTION 1"
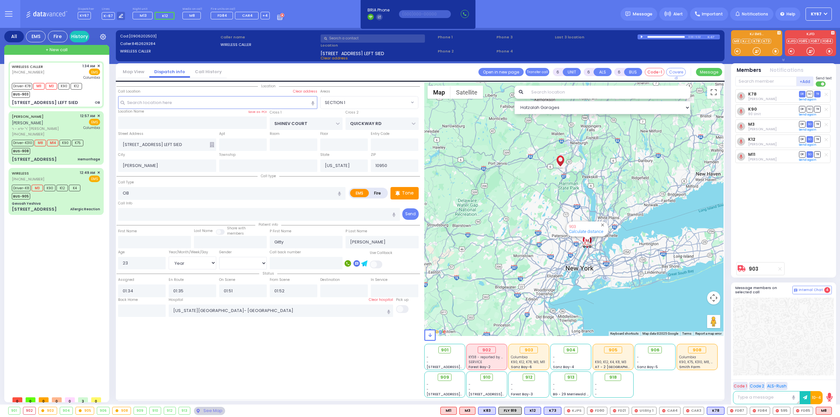
click at [85, 259] on div "WIRELESS CALLER [PHONE_NUMBER] 1:34 AM ✕ Driver-K78" at bounding box center [58, 227] width 98 height 332
select select
radio input "true"
select select "Year"
select select "[DEMOGRAPHIC_DATA]"
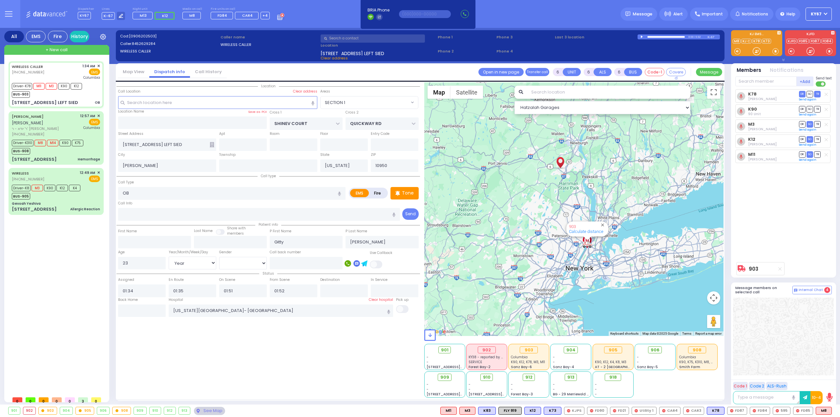
select select "Hatzalah Garages"
select select "SECTION 1"
select select
radio input "true"
select select "Year"
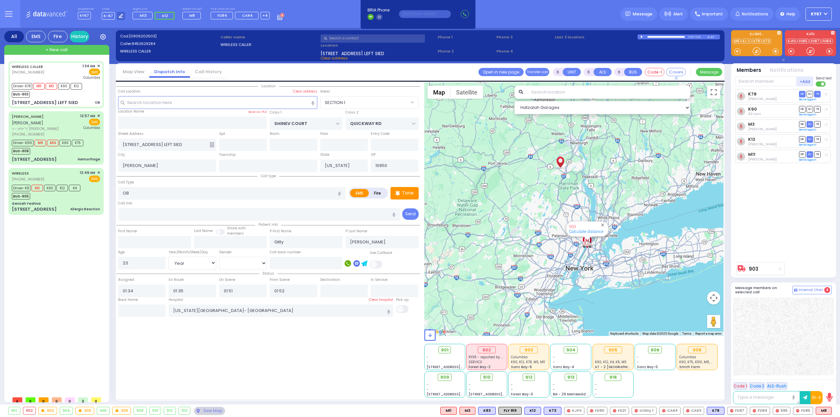
select select "[DEMOGRAPHIC_DATA]"
select select "Hatzalah Garages"
select select "SECTION 1"
select select
radio input "true"
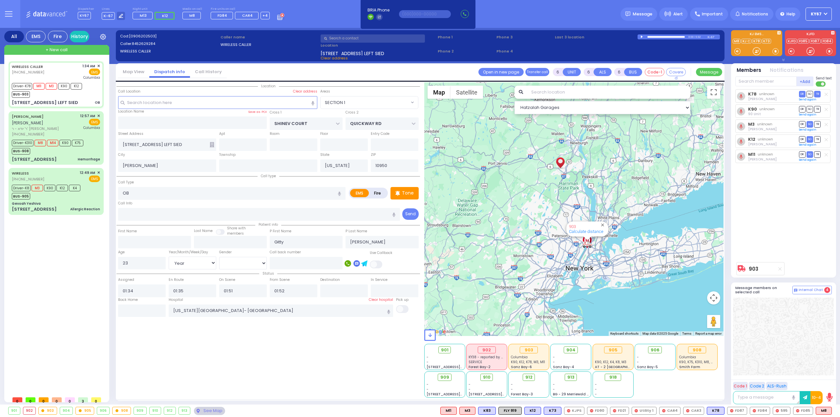
select select "Year"
select select "[DEMOGRAPHIC_DATA]"
select select "SECTION 1"
select select "Hatzalah Garages"
select select
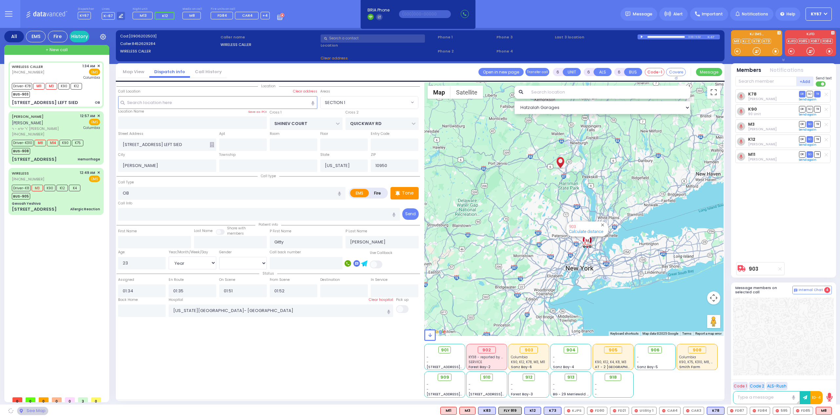
radio input "true"
select select "Year"
select select "[DEMOGRAPHIC_DATA]"
select select "Hatzalah Garages"
select select "SECTION 1"
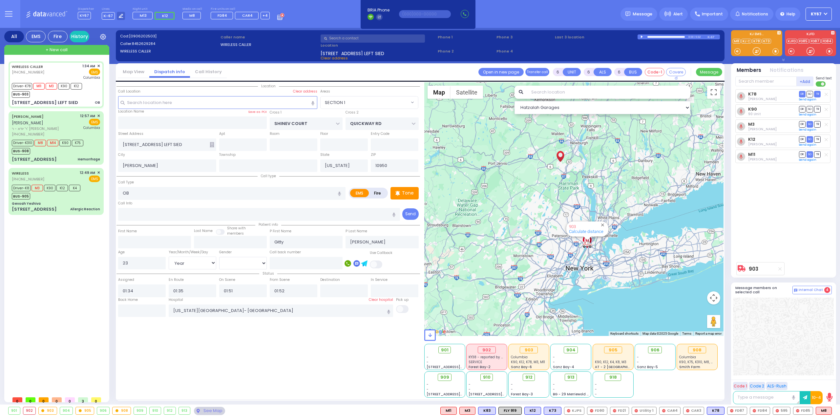
select select
radio input "true"
select select "Year"
select select "[DEMOGRAPHIC_DATA]"
type input "02:43"
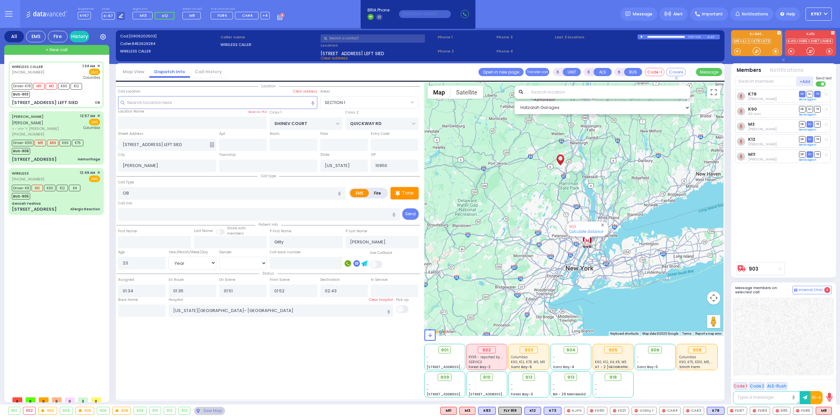
select select "Hatzalah Garages"
select select "SECTION 1"
select select
radio input "true"
select select "Year"
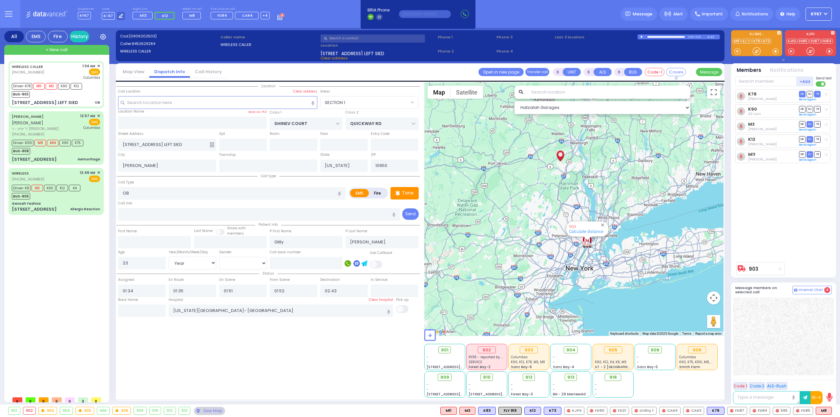
select select "[DEMOGRAPHIC_DATA]"
select select "Hatzalah Garages"
select select "SECTION 1"
select select
radio input "true"
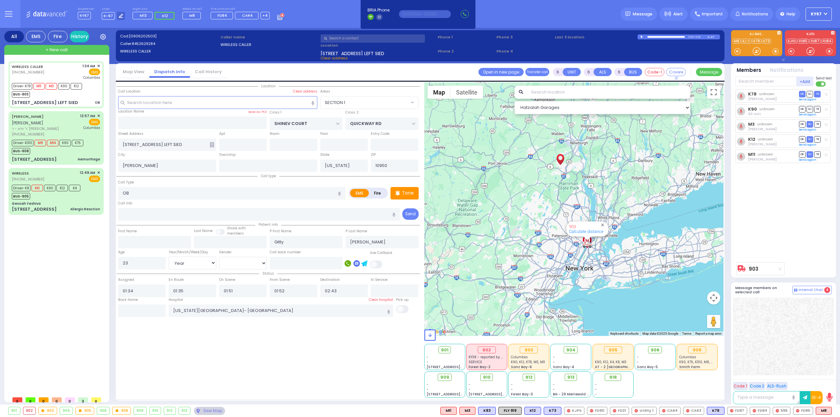
select select "Year"
select select "[DEMOGRAPHIC_DATA]"
select select "SECTION 1"
select select "Hatzalah Garages"
select select
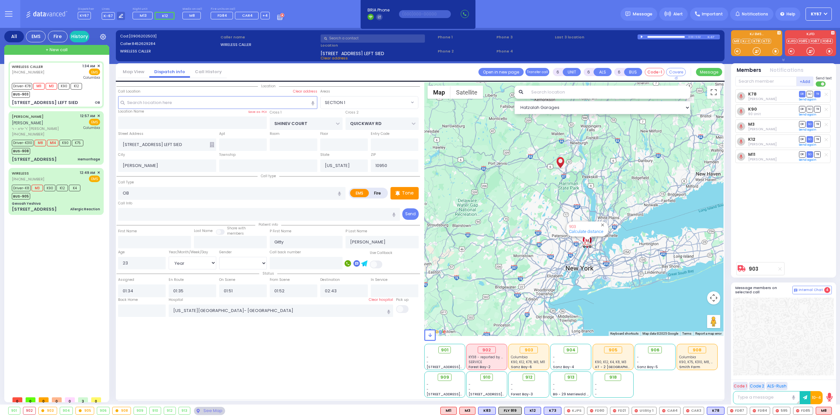
radio input "true"
select select "Year"
select select "[DEMOGRAPHIC_DATA]"
select select "Hatzalah Garages"
select select "SECTION 1"
